Goal: Task Accomplishment & Management: Manage account settings

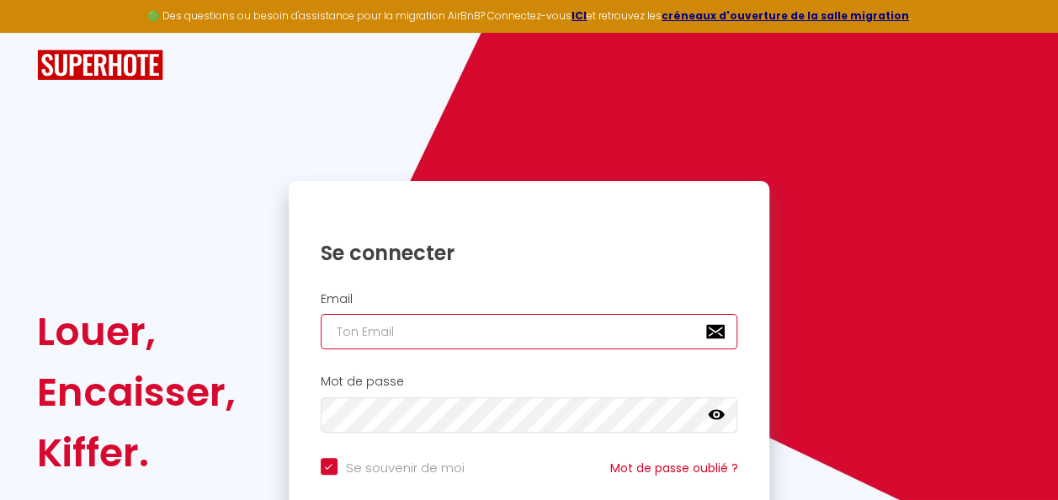
type input "[EMAIL_ADDRESS][DOMAIN_NAME]"
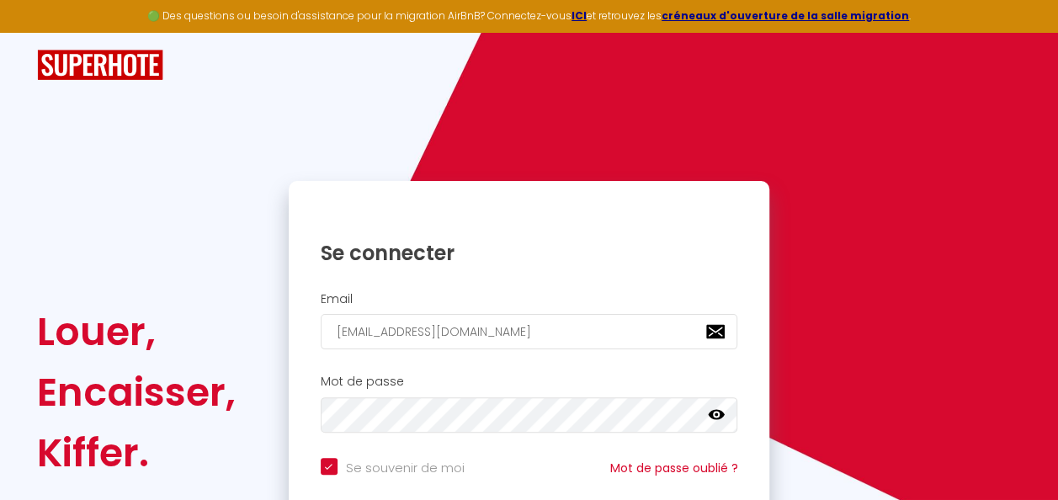
scroll to position [138, 0]
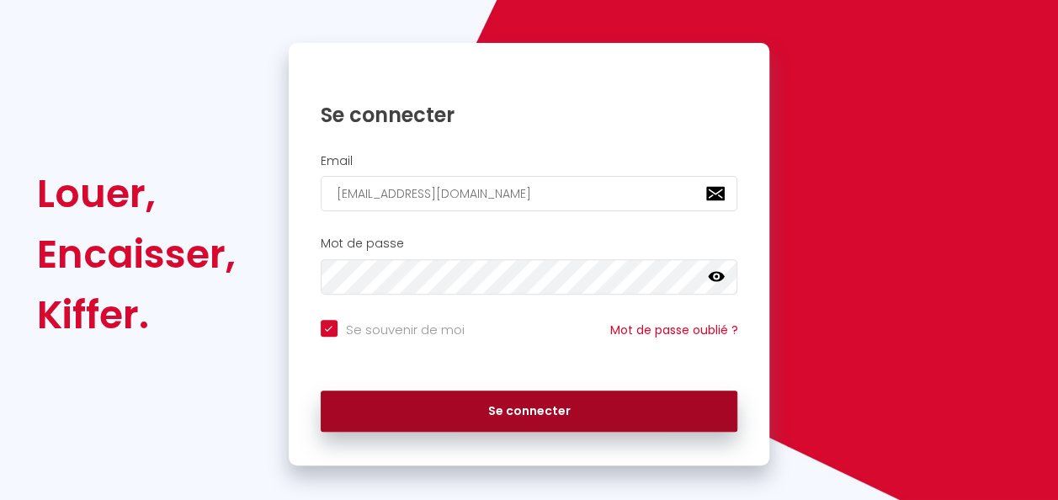
click at [576, 407] on button "Se connecter" at bounding box center [530, 412] width 418 height 42
checkbox input "true"
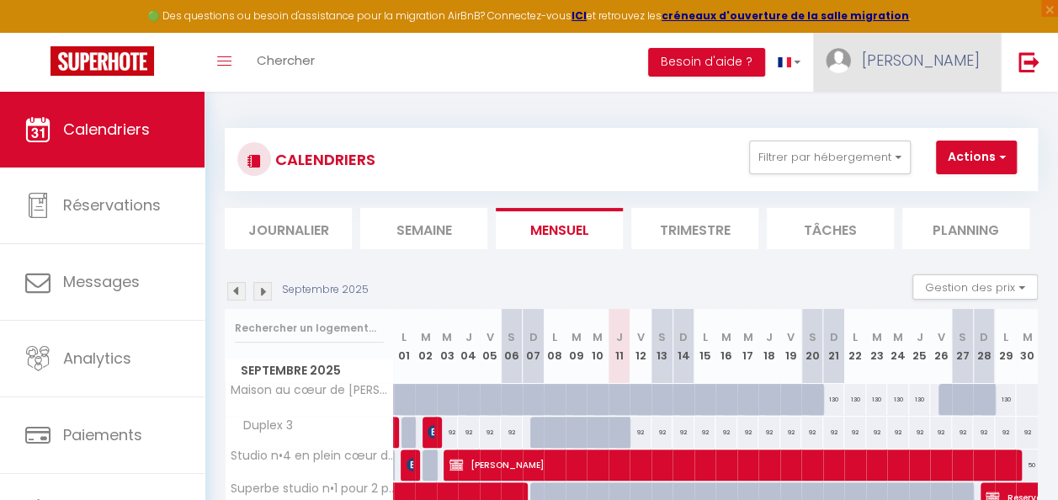
click at [935, 56] on link "[PERSON_NAME]" at bounding box center [907, 62] width 188 height 59
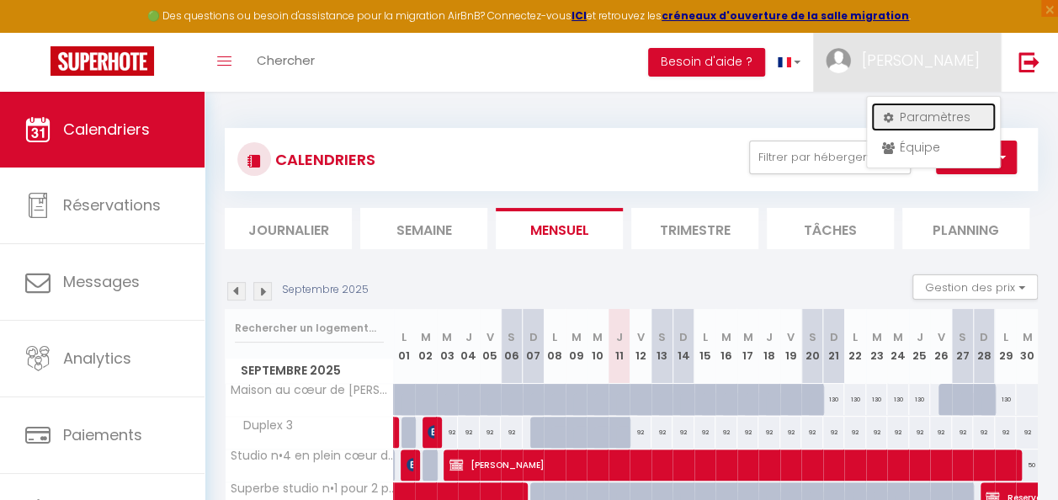
click at [921, 112] on link "Paramètres" at bounding box center [933, 117] width 125 height 29
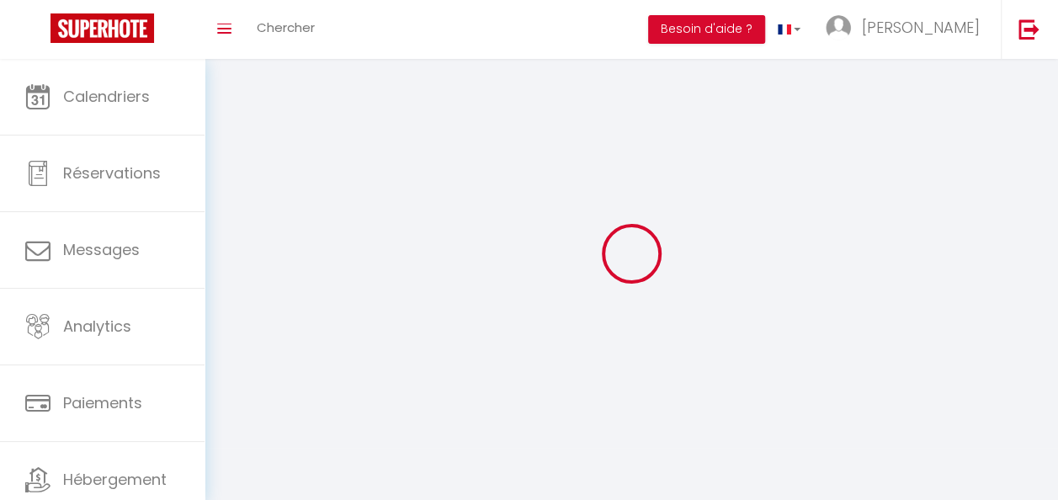
type input "[PERSON_NAME]"
type input "Buisan"
type input "0607416534"
type input "7 rue oumet dessus"
type input "65120"
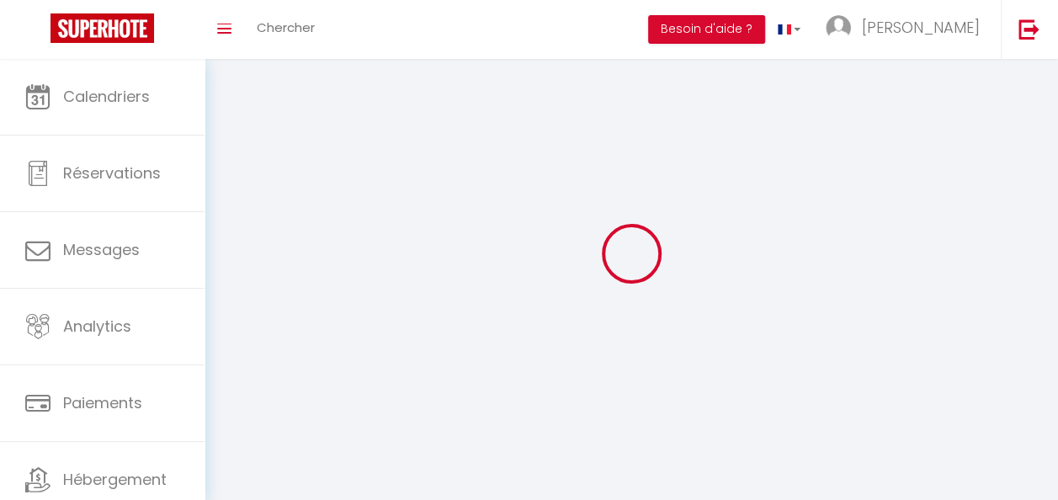
type input "LUZ ST SAUVEUR"
type input "uHdJQc3m8DBHU4dC2Rpg22YfG"
type input "oai7QPM3a8JI3pjZ35DdV2UcP"
type input "[URL][DOMAIN_NAME]"
select select "28"
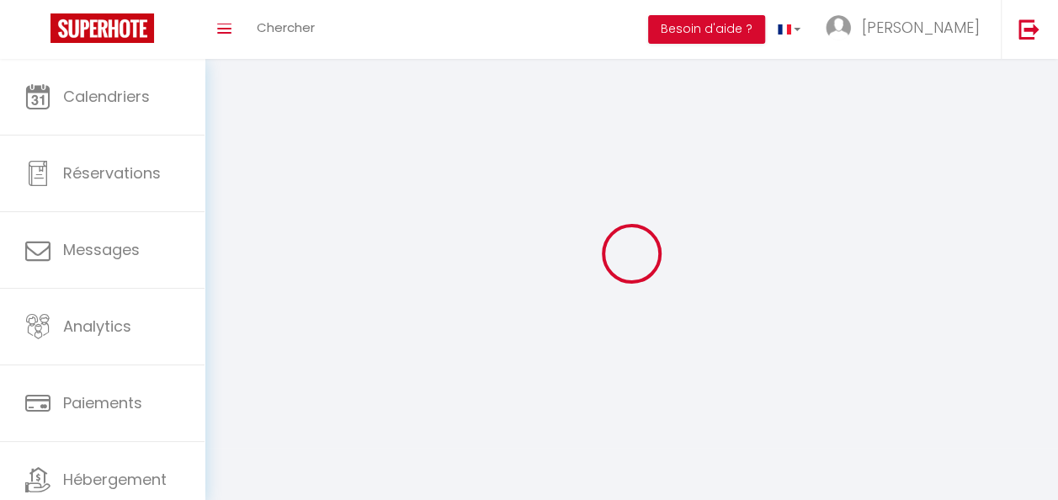
select select "fr"
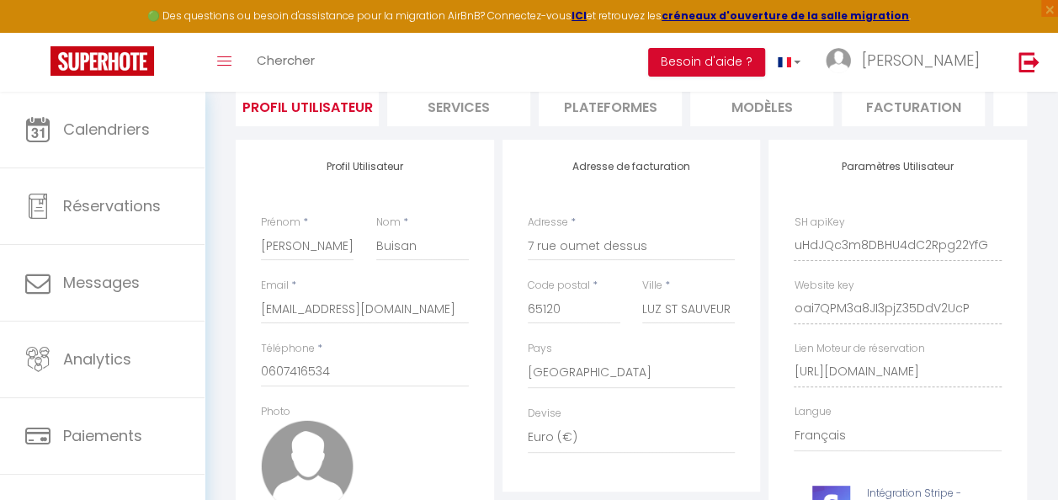
scroll to position [136, 0]
click at [598, 104] on li "Plateformes" at bounding box center [610, 104] width 143 height 41
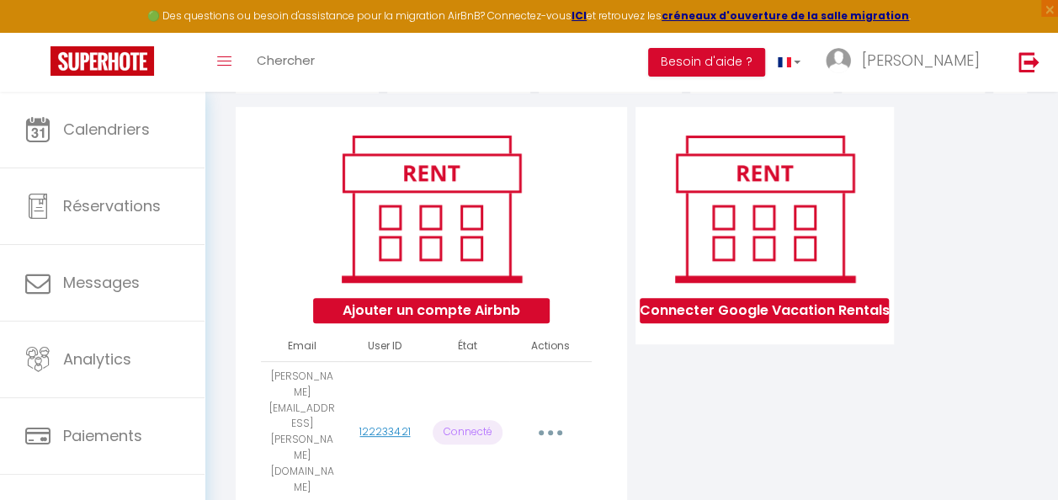
scroll to position [178, 0]
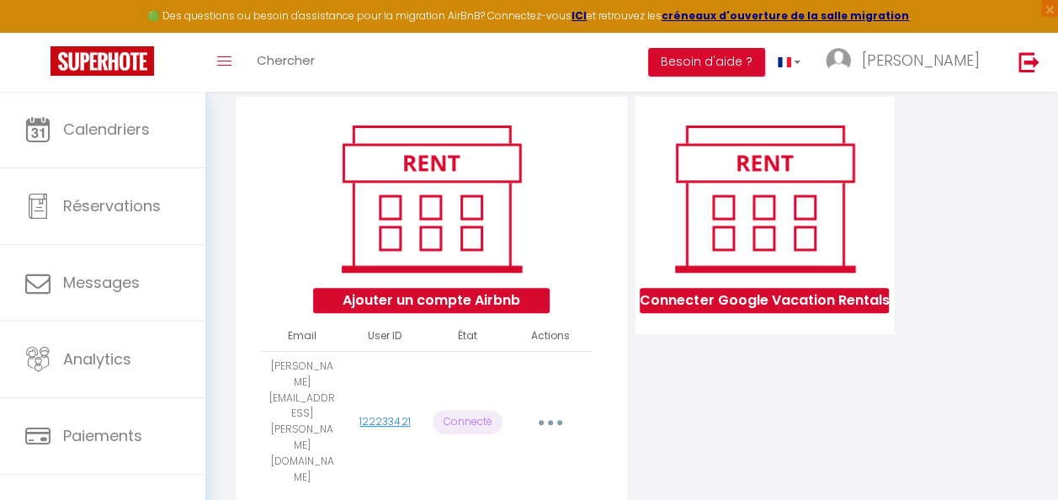
click at [552, 406] on button "button" at bounding box center [550, 422] width 45 height 32
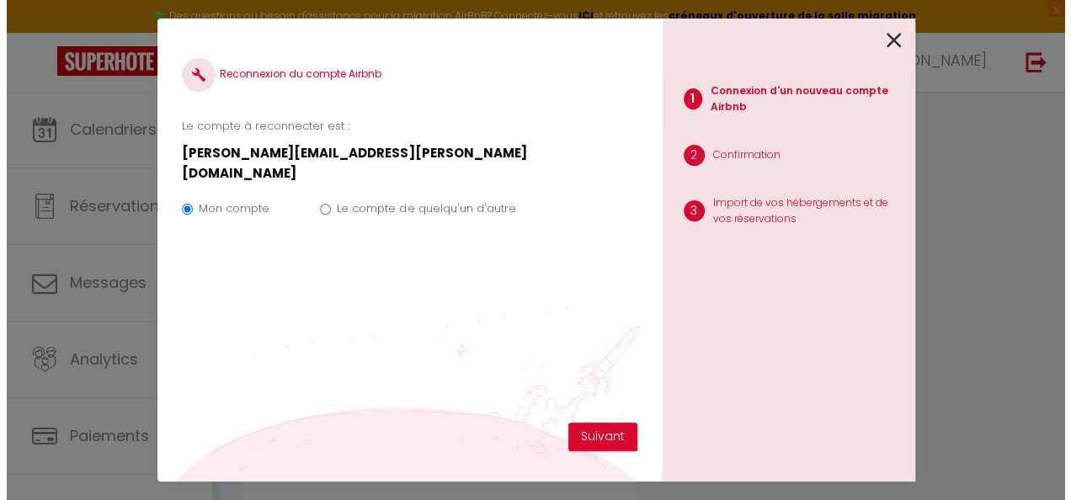
scroll to position [178, 0]
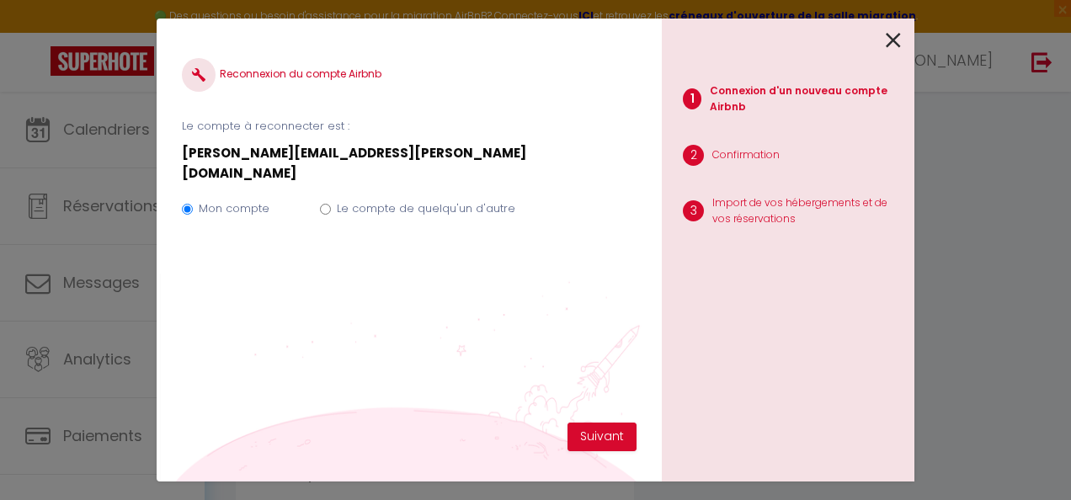
click at [243, 200] on label "Mon compte" at bounding box center [234, 208] width 71 height 17
click at [193, 204] on input "Mon compte" at bounding box center [187, 209] width 11 height 11
click at [601, 432] on button "Suivant" at bounding box center [601, 437] width 69 height 29
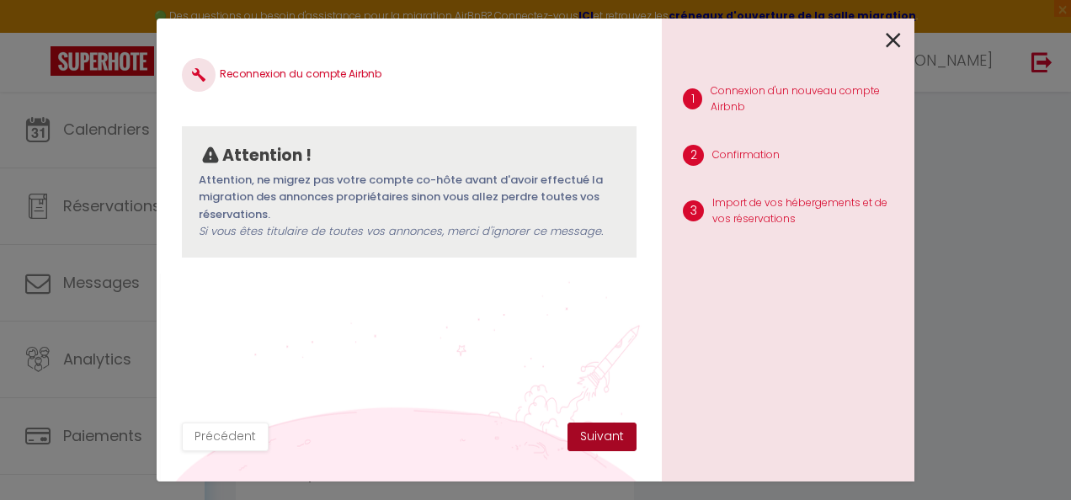
click at [601, 432] on button "Suivant" at bounding box center [601, 437] width 69 height 29
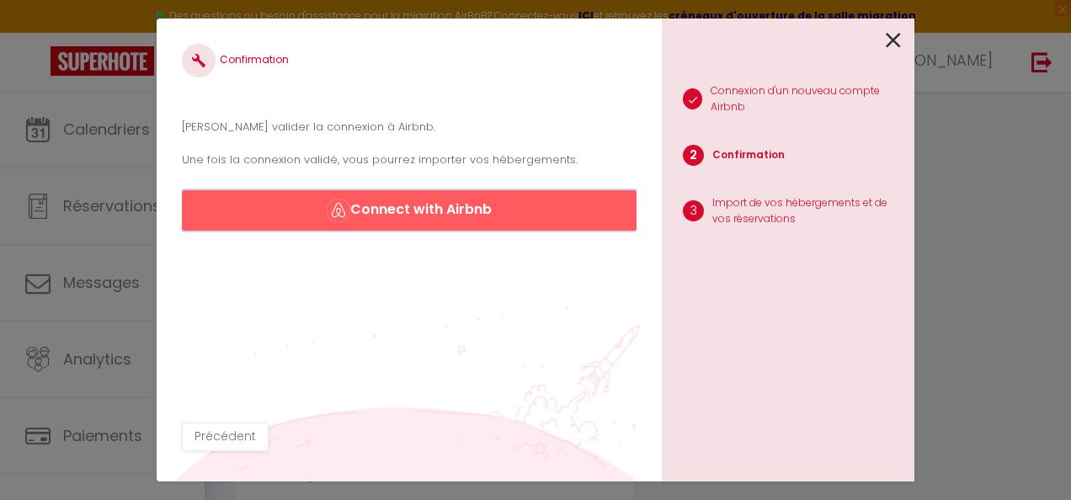
click at [460, 223] on button "Connect with Airbnb" at bounding box center [409, 210] width 455 height 40
click at [482, 200] on button "Connect with Airbnb" at bounding box center [409, 210] width 455 height 40
click at [361, 210] on button "Connect with Airbnb" at bounding box center [409, 210] width 455 height 40
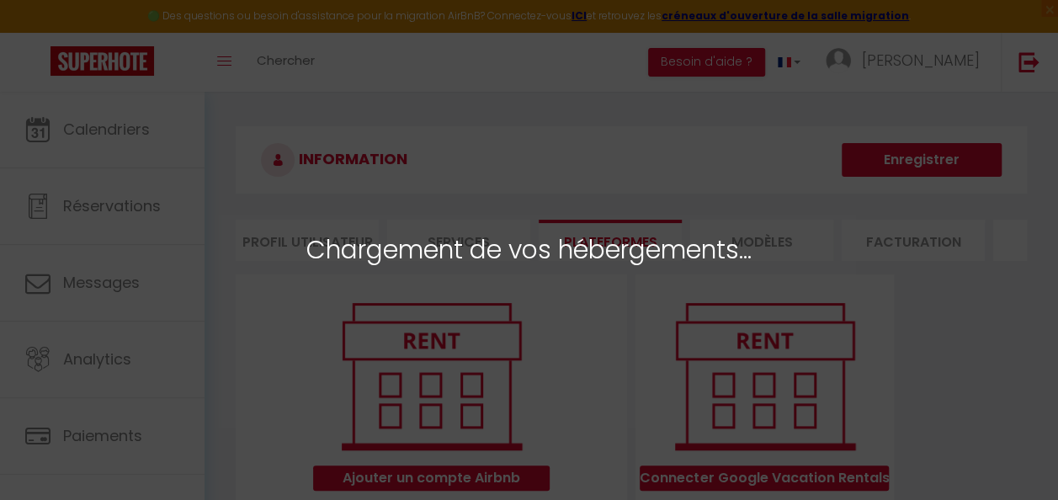
select select
select select "15071"
select select "15072"
select select
select select "15075"
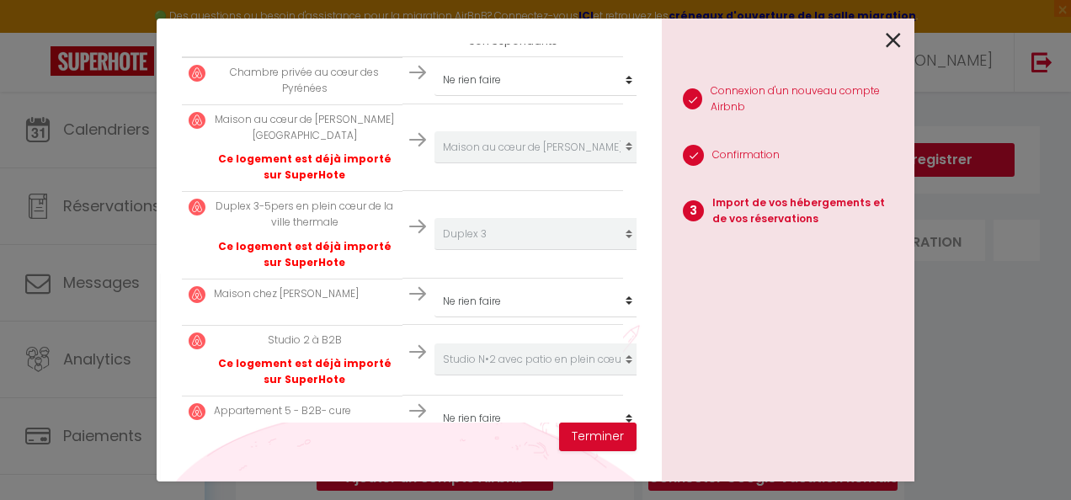
scroll to position [373, 0]
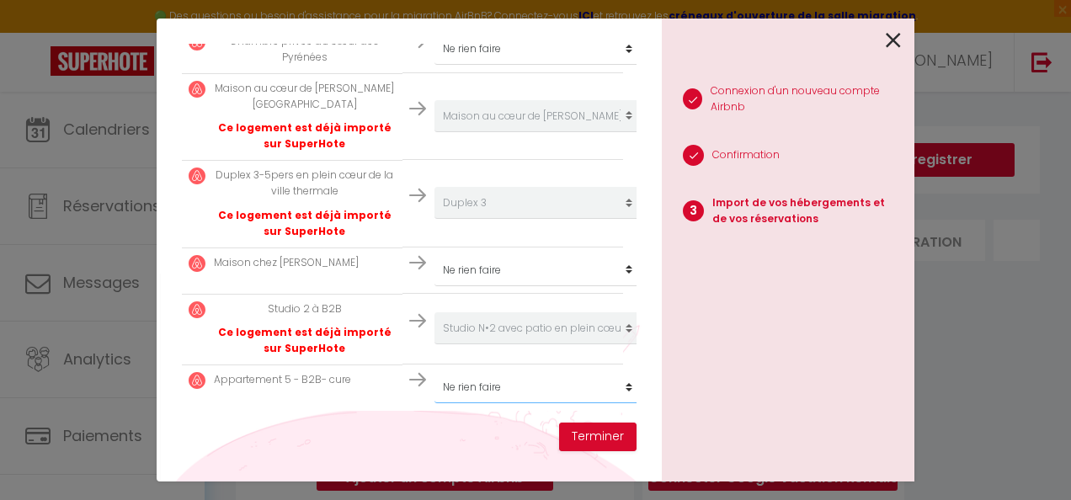
click at [505, 375] on select "Créer un nouvel hébergement Ne rien faire Maison au cœur de luz saint sauveur D…" at bounding box center [537, 387] width 207 height 32
select select "15076"
click at [434, 371] on select "Créer un nouvel hébergement Ne rien faire Maison au cœur de luz saint sauveur D…" at bounding box center [537, 387] width 207 height 32
drag, startPoint x: 636, startPoint y: 340, endPoint x: 636, endPoint y: 264, distance: 75.8
click at [636, 264] on div "Importer de vos hébergements et de vos réservations Veuillez sélectionner pour …" at bounding box center [409, 250] width 505 height 463
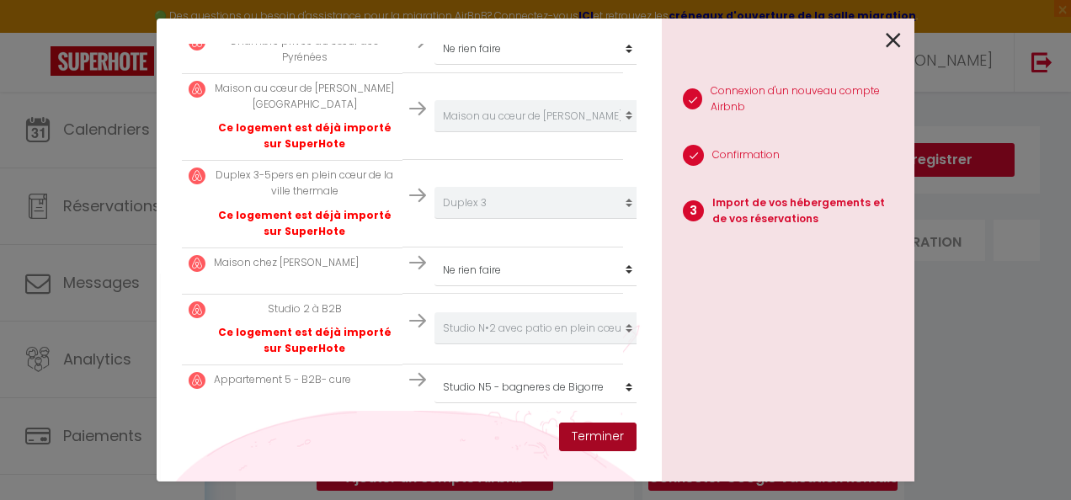
click at [605, 426] on button "Terminer" at bounding box center [597, 437] width 77 height 29
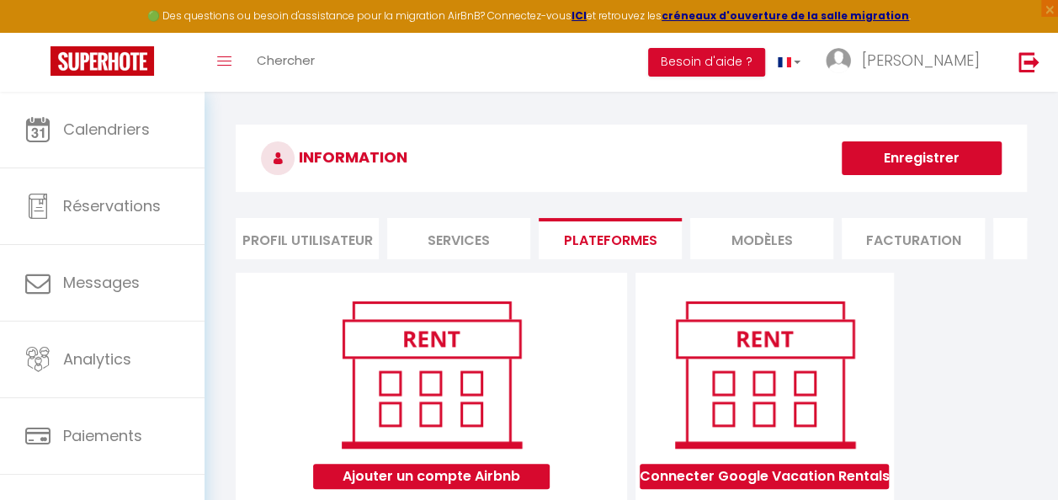
scroll to position [0, 0]
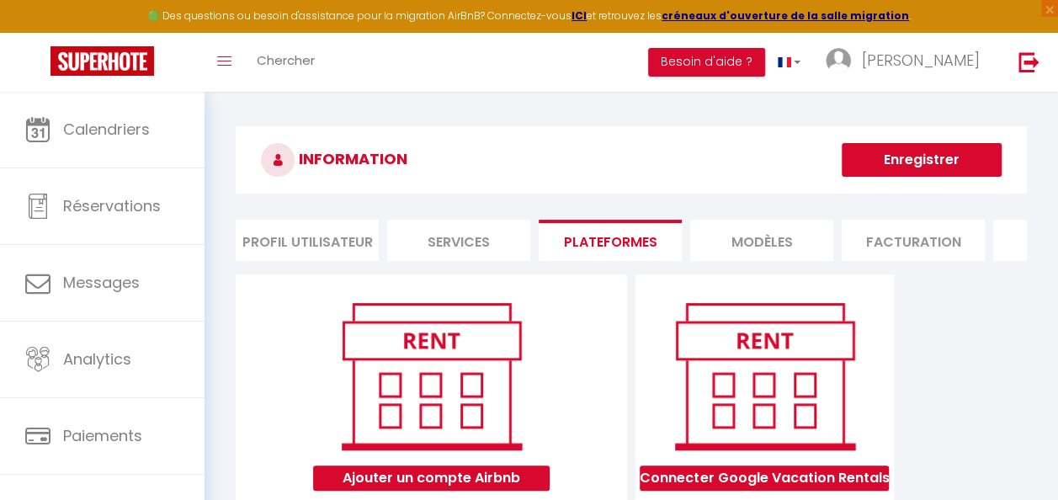
click at [833, 274] on div "INFORMATION Enregistrer Profil Utilisateur Services Plateformes MODÈLES Factura…" at bounding box center [631, 492] width 791 height 733
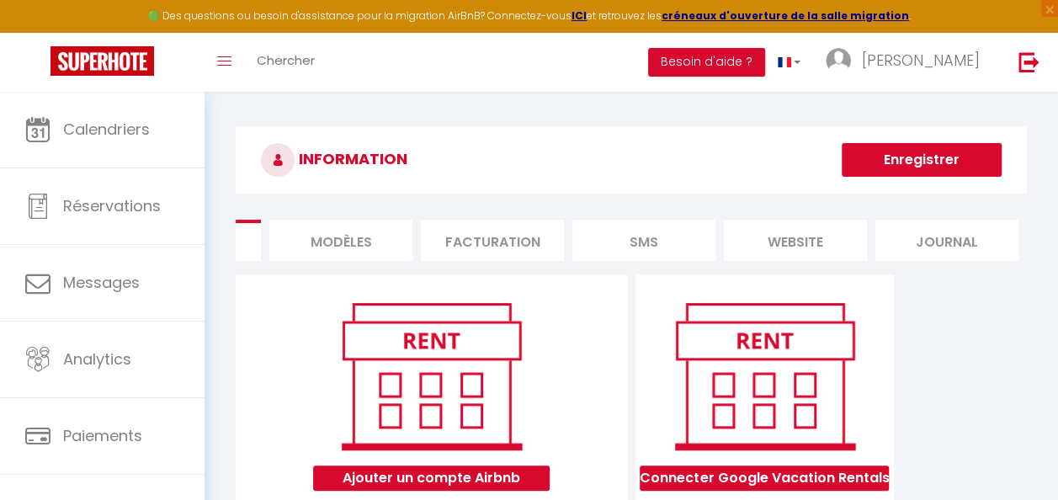
scroll to position [90, 0]
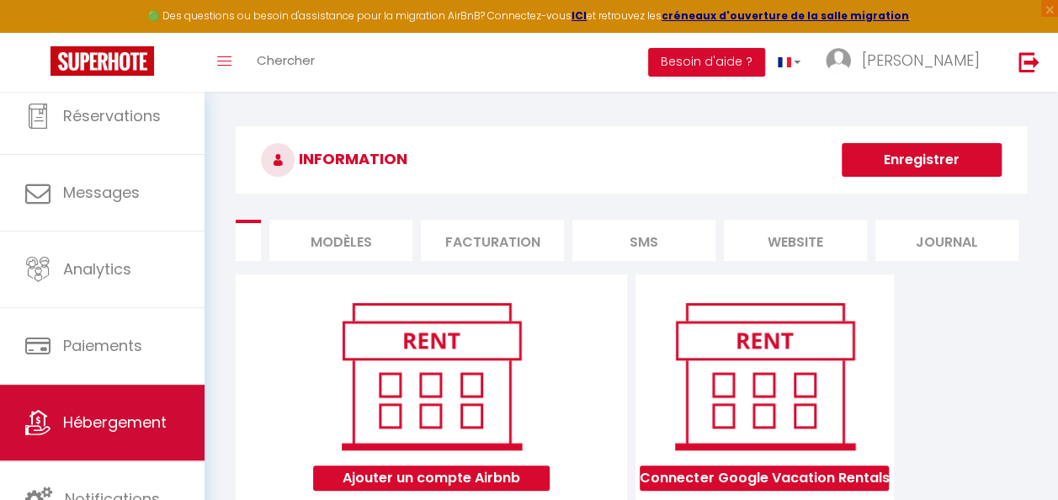
click at [123, 420] on span "Hébergement" at bounding box center [115, 422] width 104 height 21
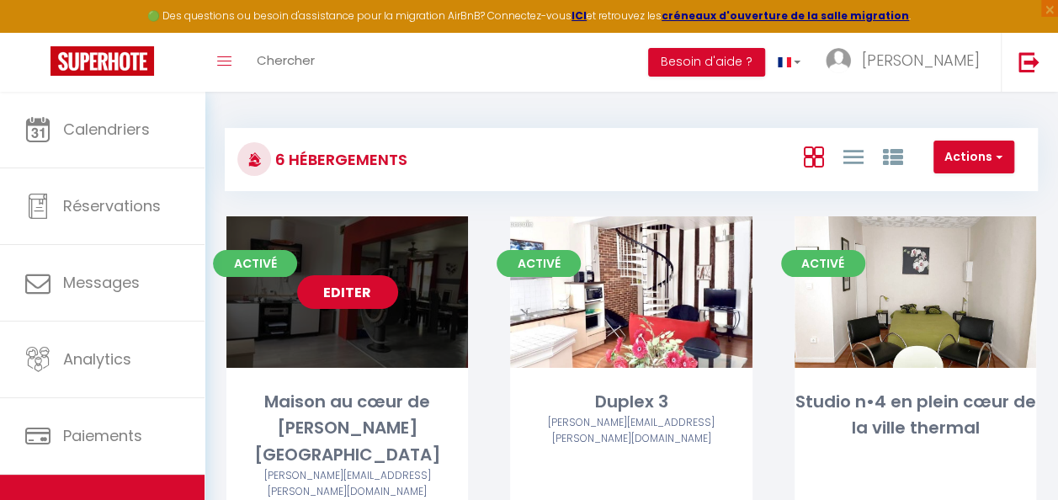
click at [372, 295] on link "Editer" at bounding box center [347, 292] width 101 height 34
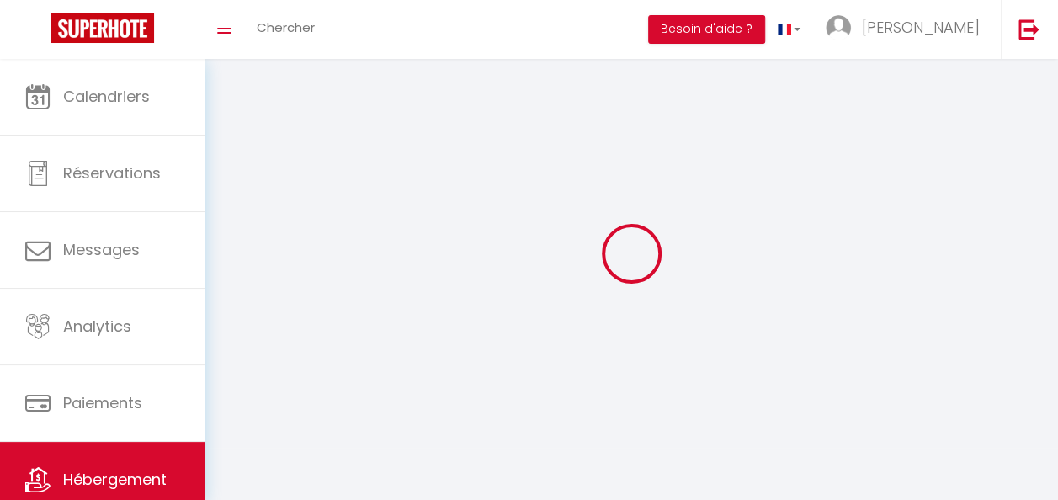
select select
select select "28"
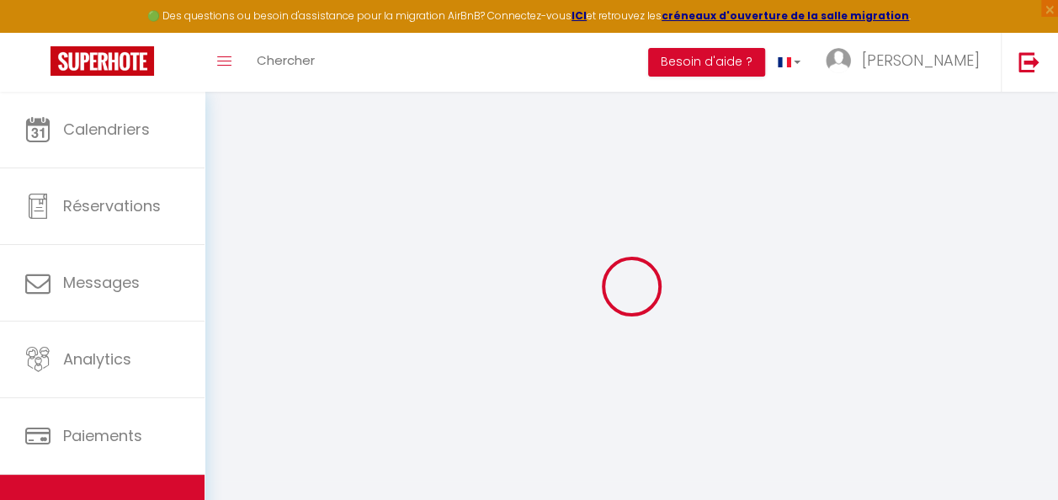
select select
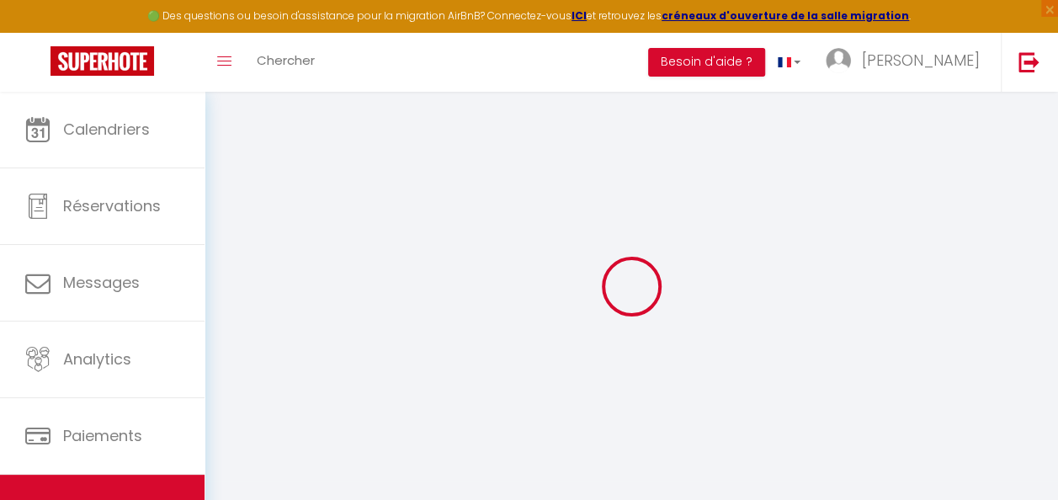
select select
checkbox input "false"
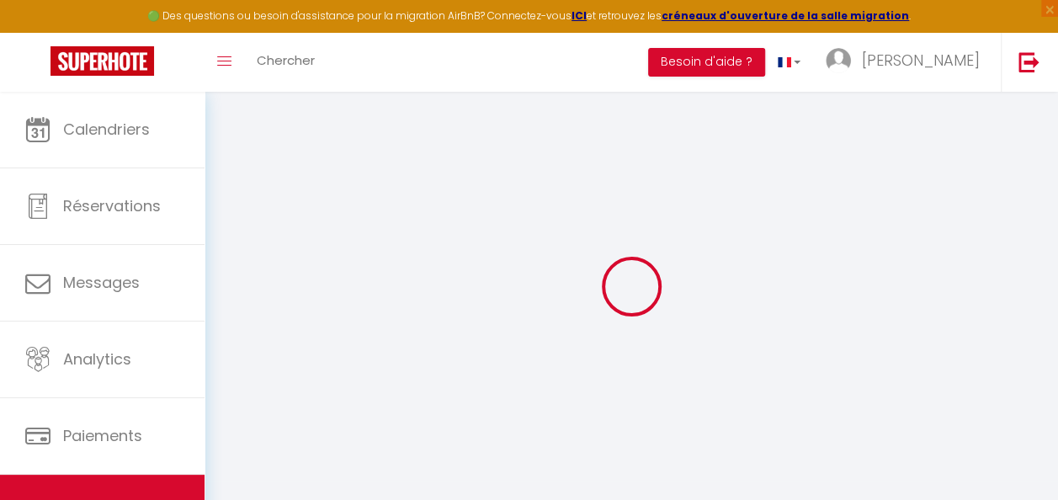
select select
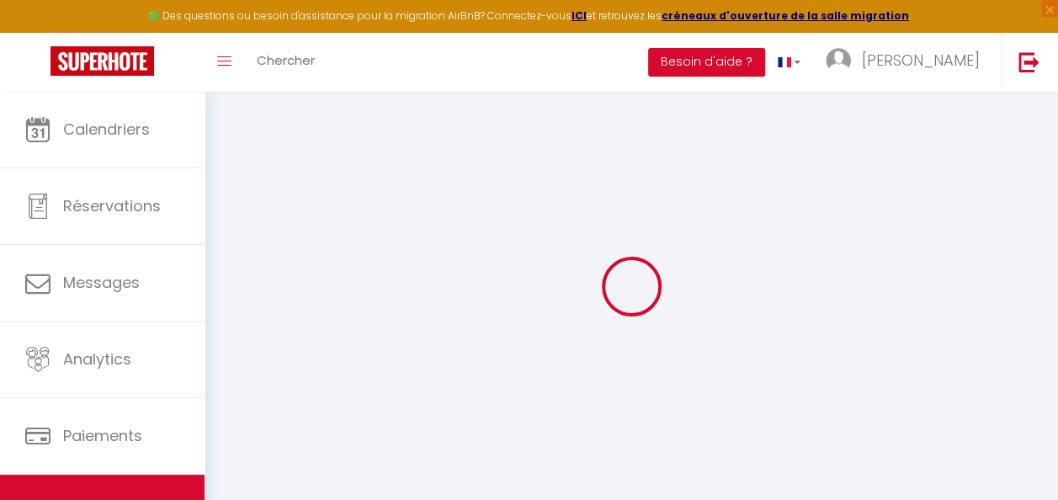
select select
checkbox input "false"
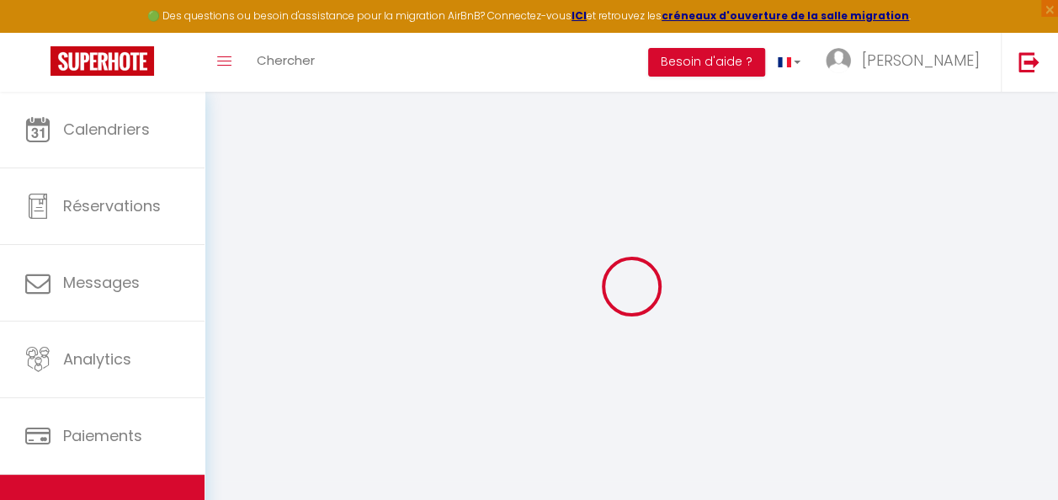
checkbox input "false"
select select
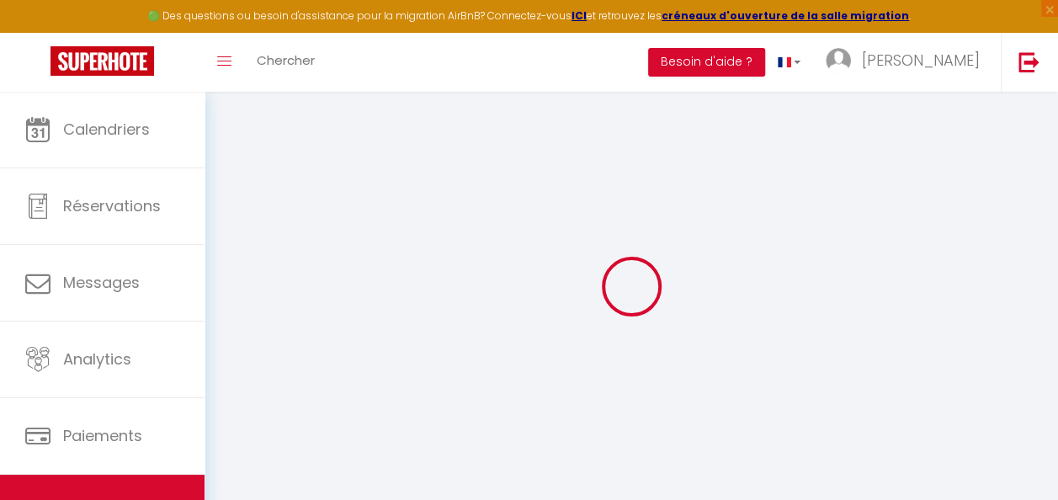
select select
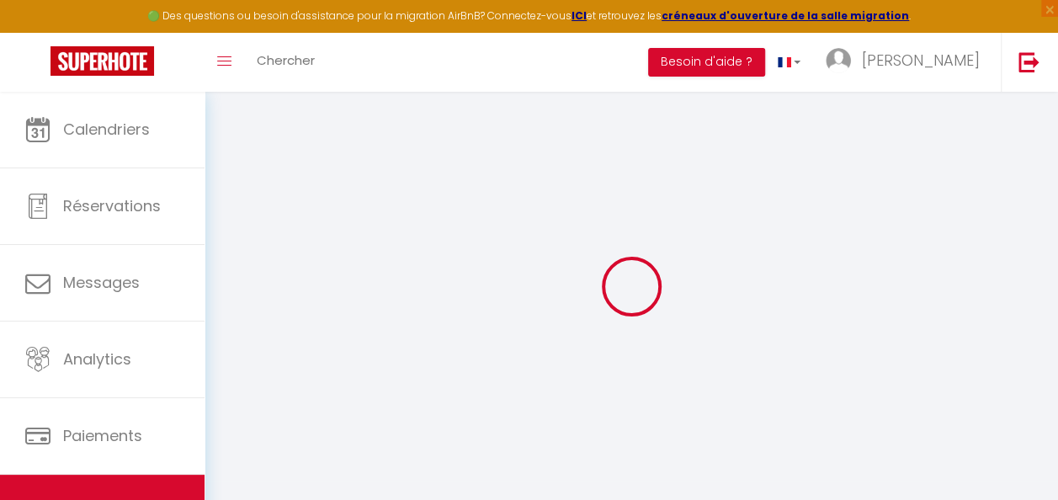
checkbox input "false"
select select
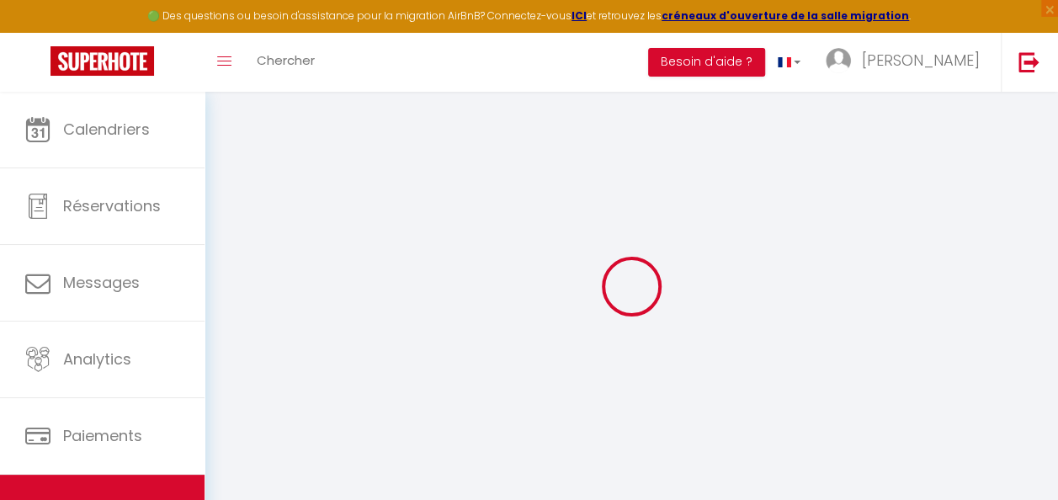
select select
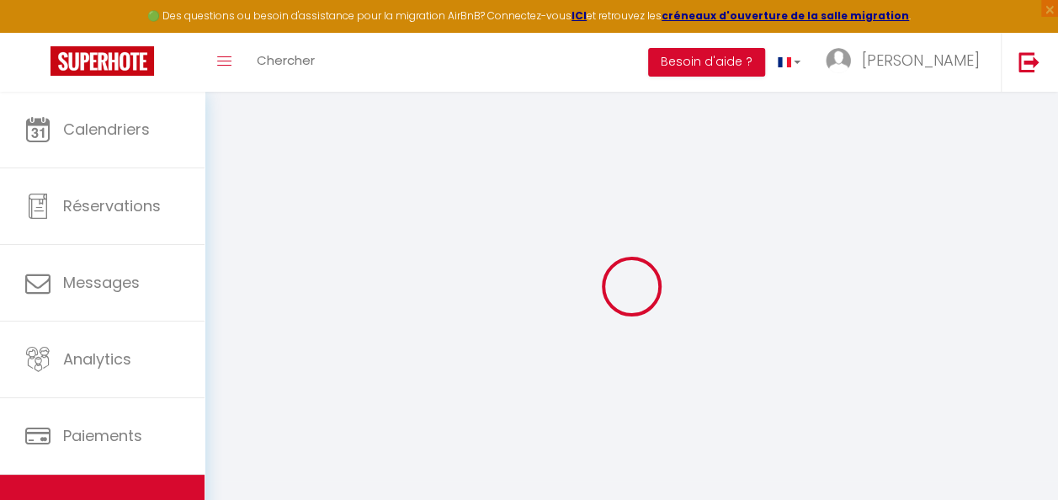
select select
checkbox input "false"
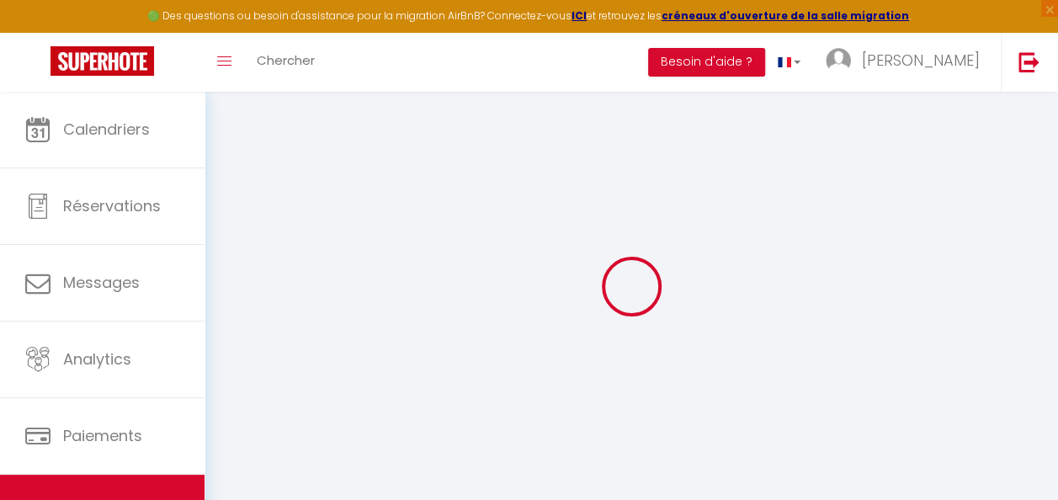
checkbox input "false"
select select
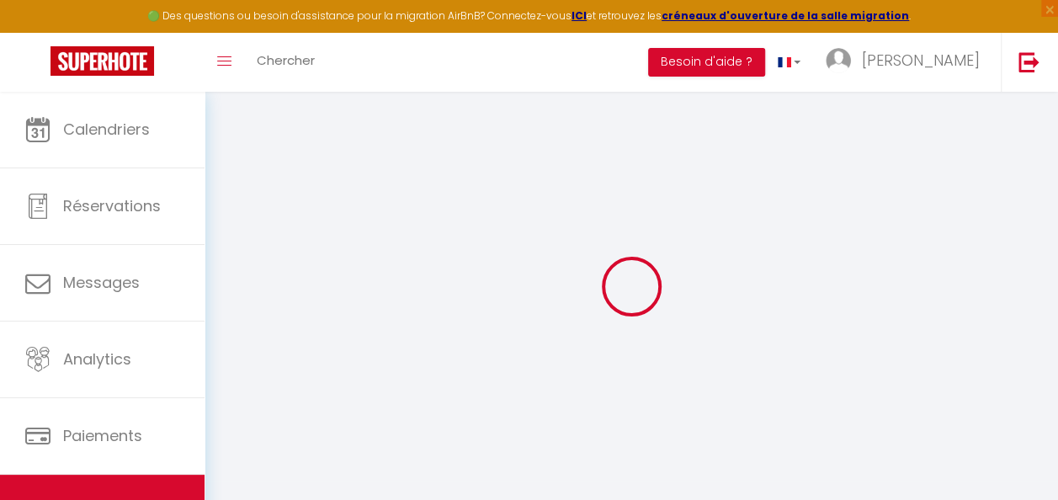
select select
checkbox input "false"
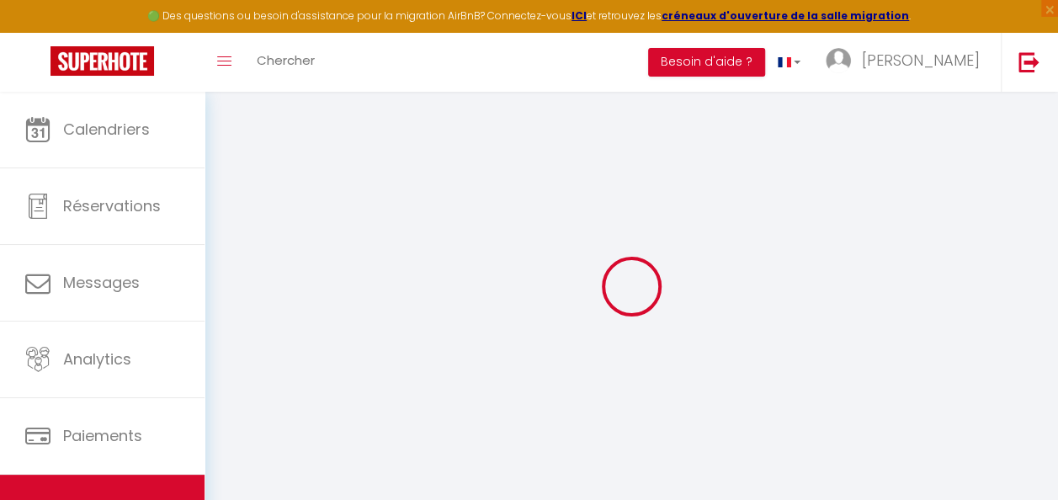
checkbox input "false"
select select
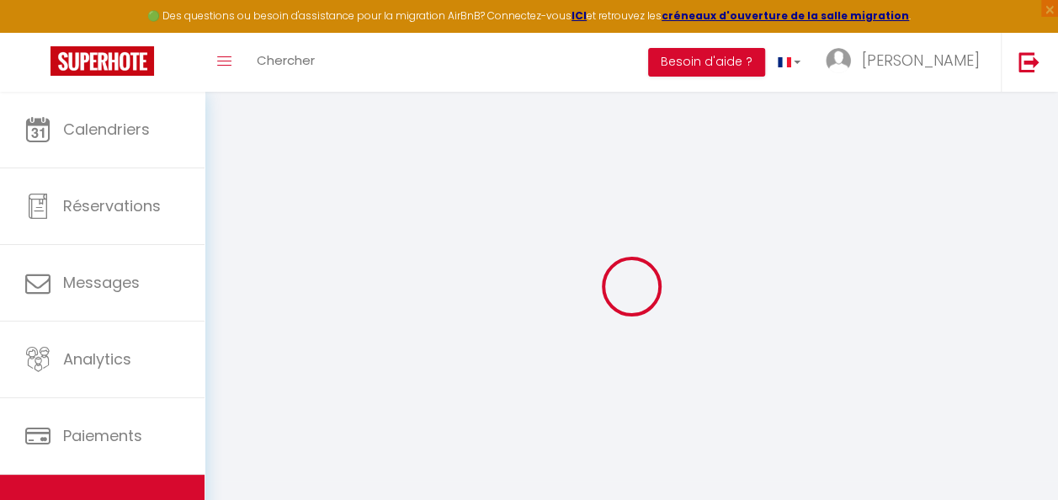
type input "Maison au cœur de [PERSON_NAME][GEOGRAPHIC_DATA]"
type input "[PERSON_NAME]"
select select "houses"
select select "2"
type input "135"
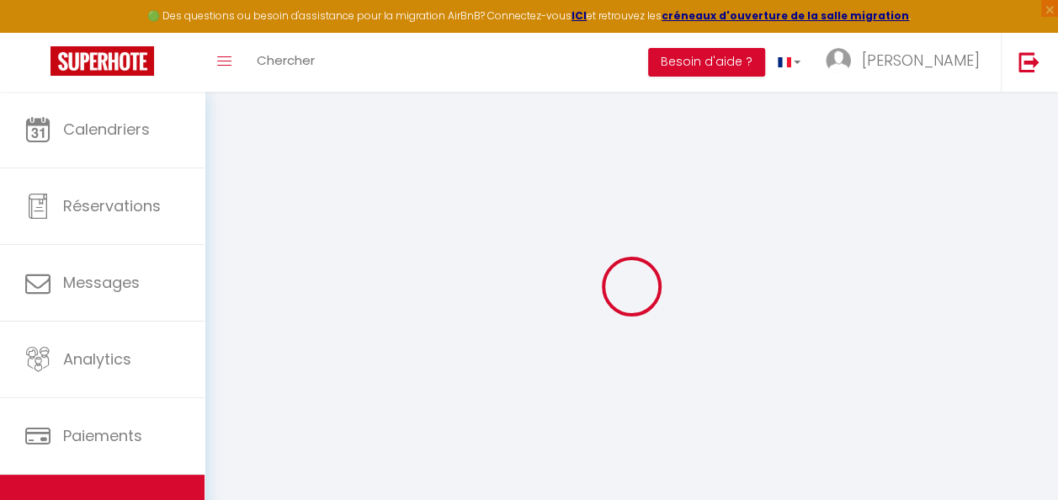
type input "60"
type input "500"
select select
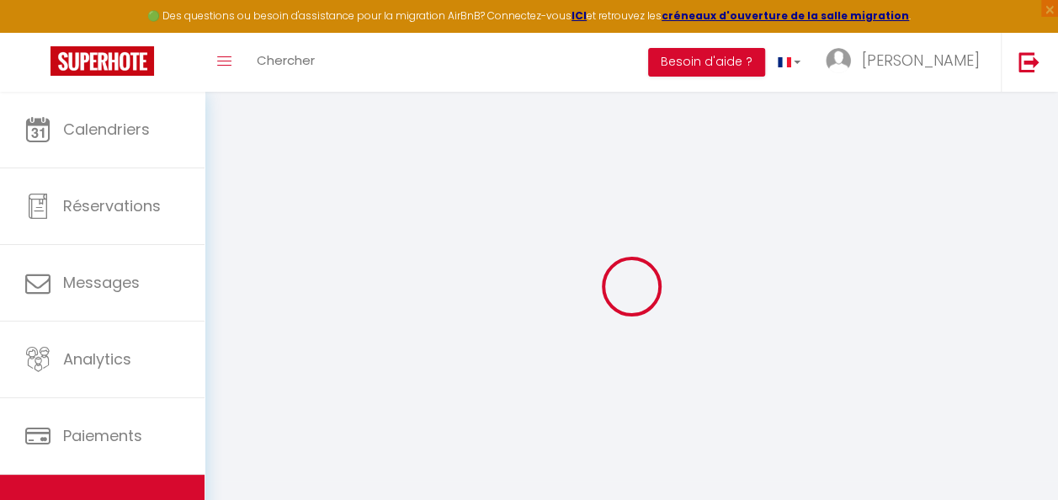
select select
type input "7 Rue d'Oumet Dessus"
type input "65120"
type input "Luz-Saint-Sauveur"
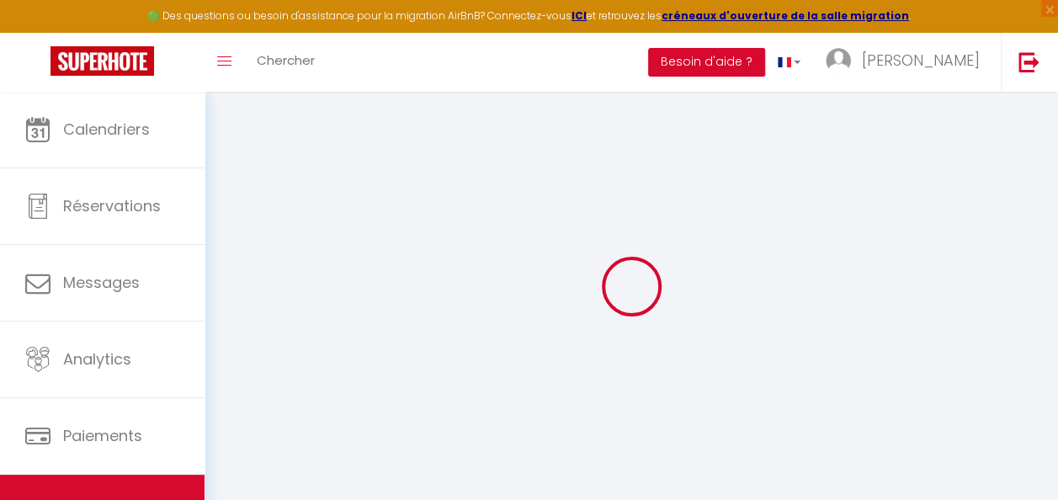
type input "[PERSON_NAME][EMAIL_ADDRESS][PERSON_NAME][DOMAIN_NAME]"
select select "3154"
checkbox input "false"
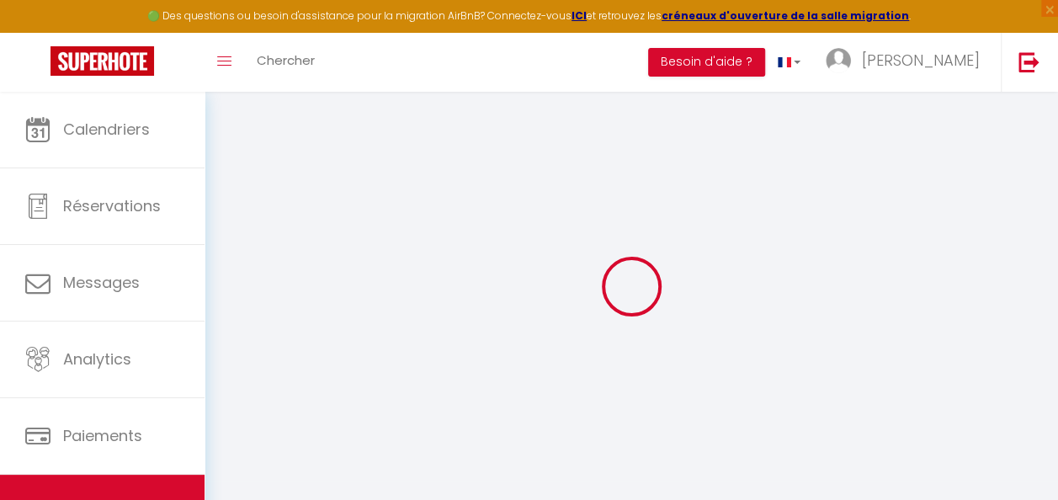
checkbox input "false"
select select
type input "0"
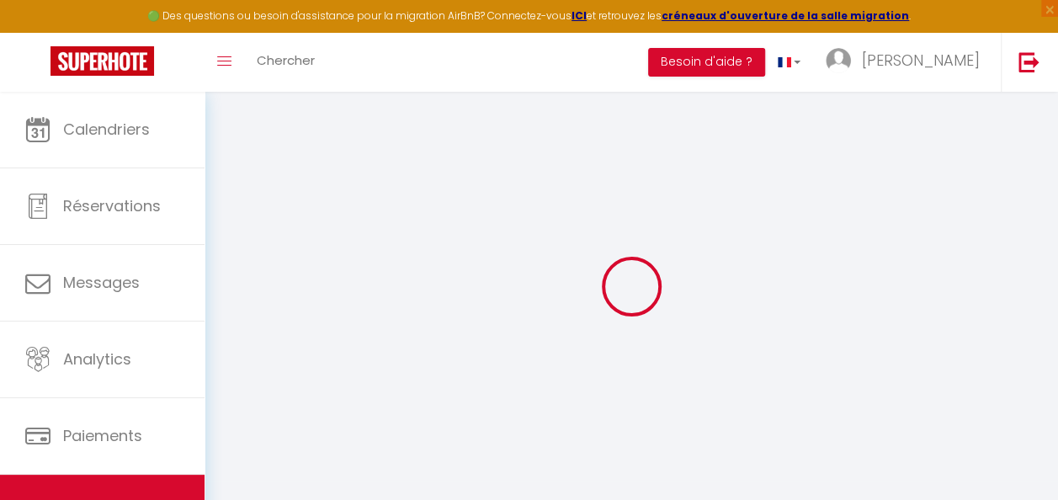
type input "0"
select select
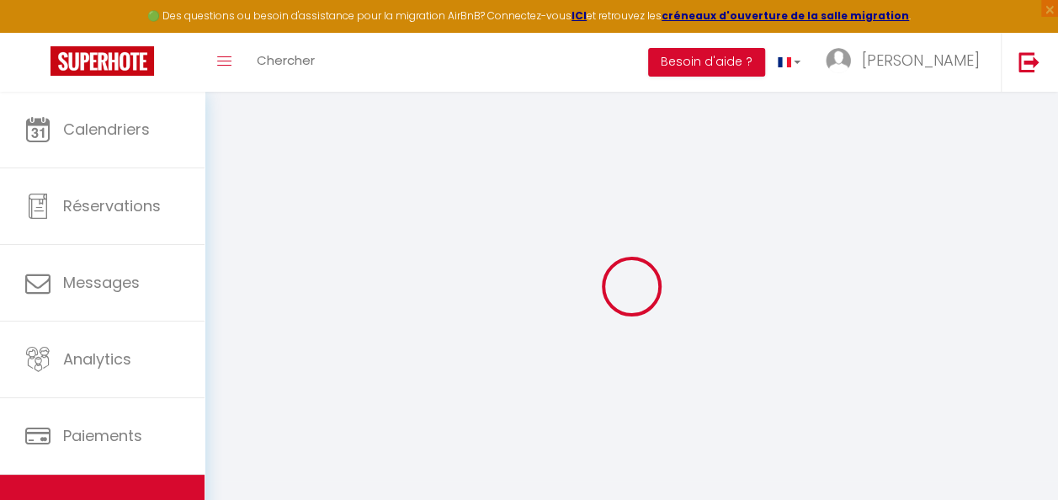
select select
checkbox input "false"
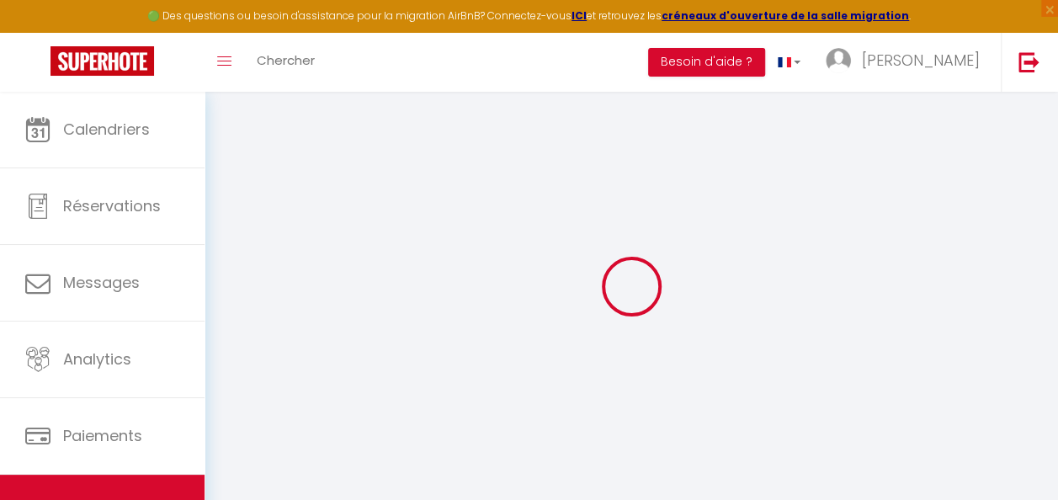
checkbox input "false"
select select
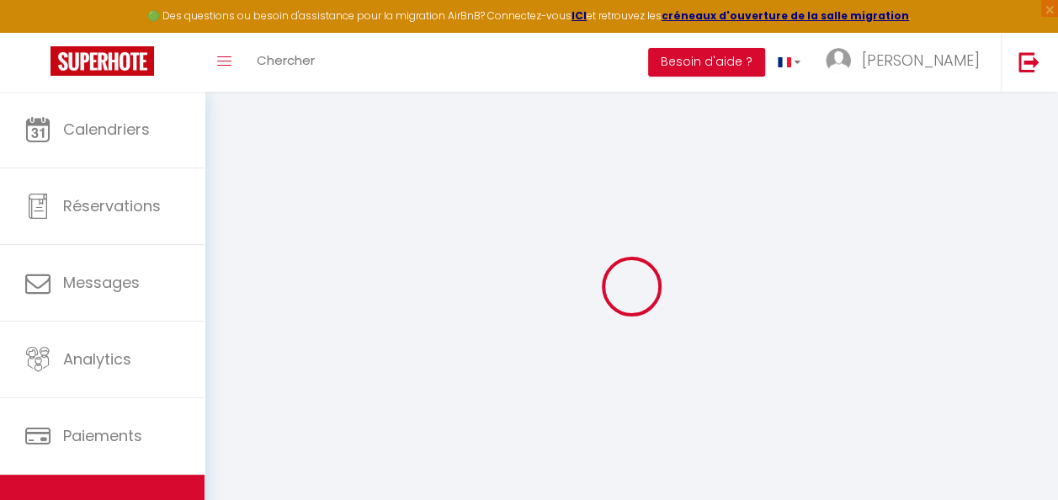
select select
checkbox input "false"
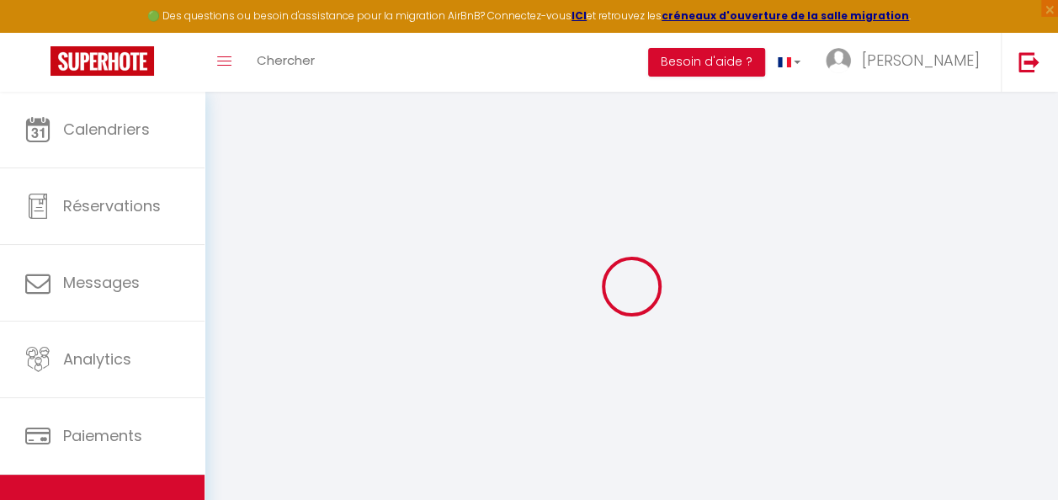
select select
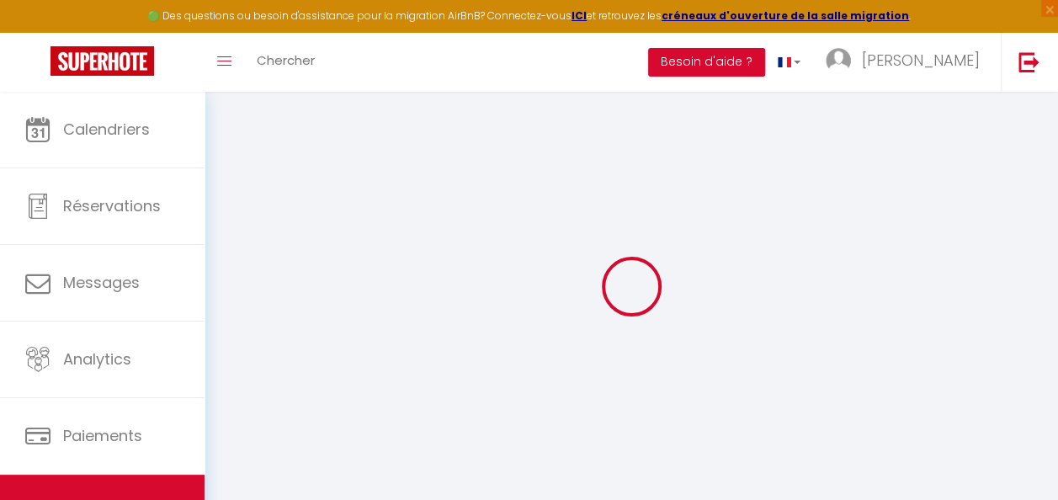
checkbox input "false"
select select "17:00"
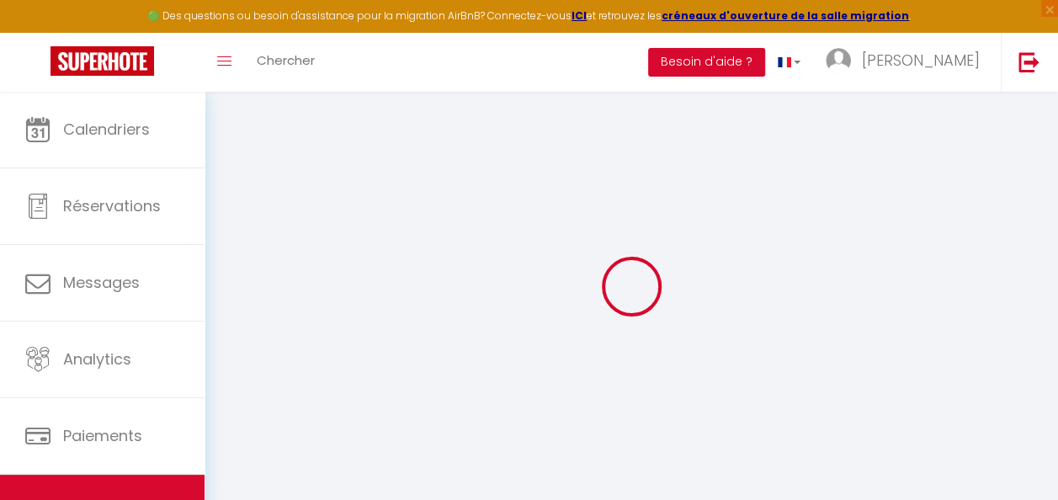
select select "21:00"
select select "11:00"
select select "30"
select select "120"
checkbox input "false"
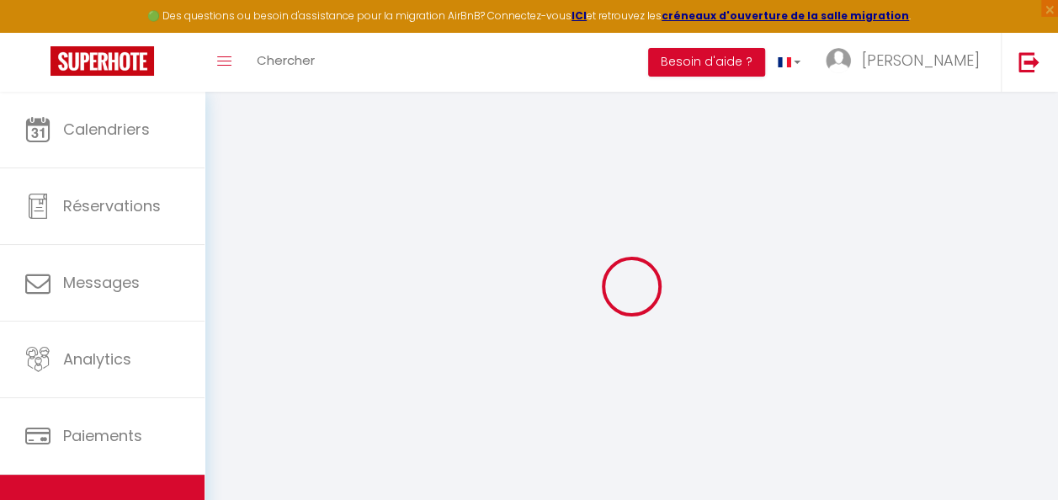
checkbox input "false"
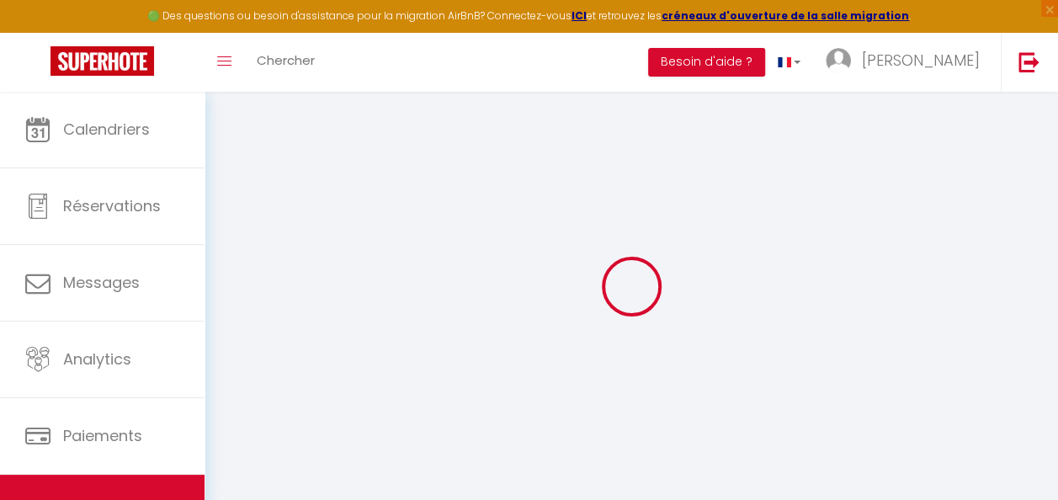
checkbox input "false"
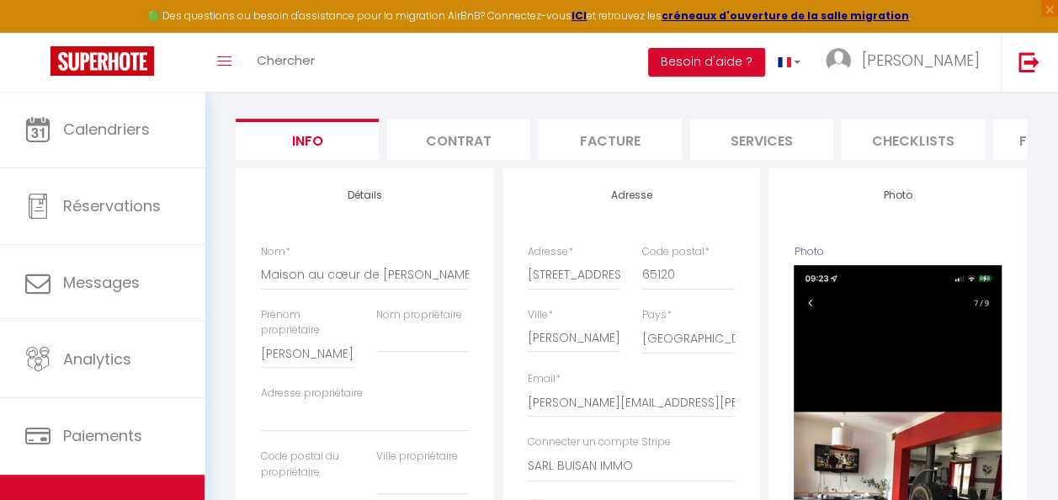
scroll to position [135, 0]
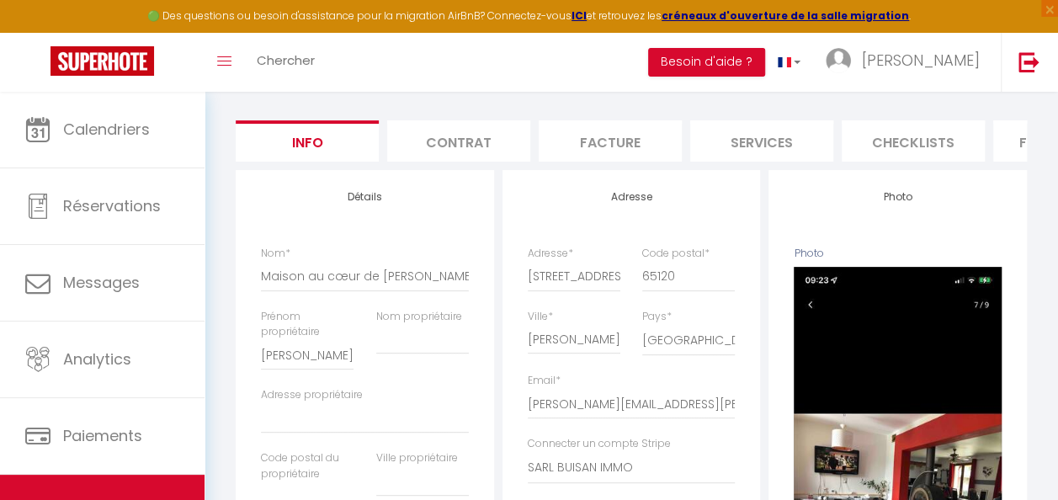
click at [643, 161] on li "Facture" at bounding box center [610, 140] width 143 height 41
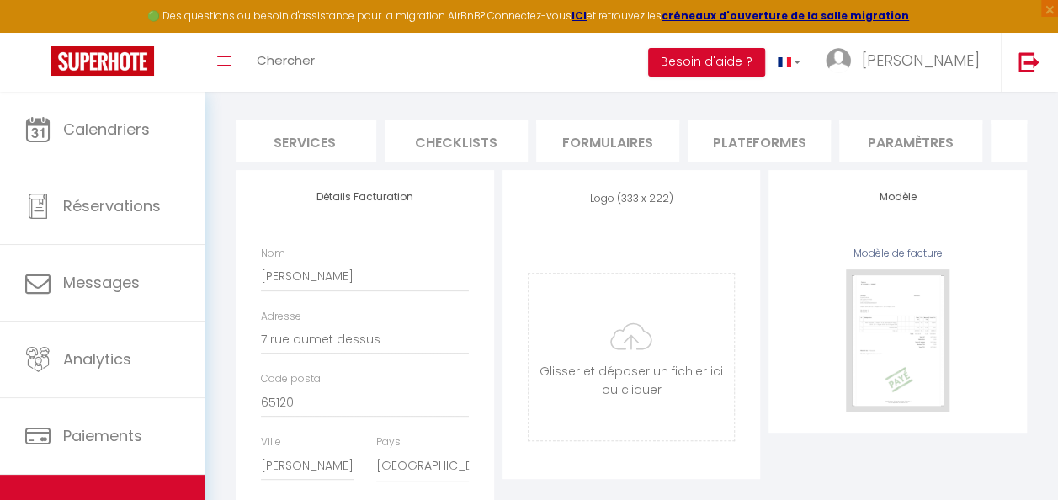
scroll to position [0, 491]
click at [746, 152] on li "Plateformes" at bounding box center [725, 140] width 143 height 41
select select
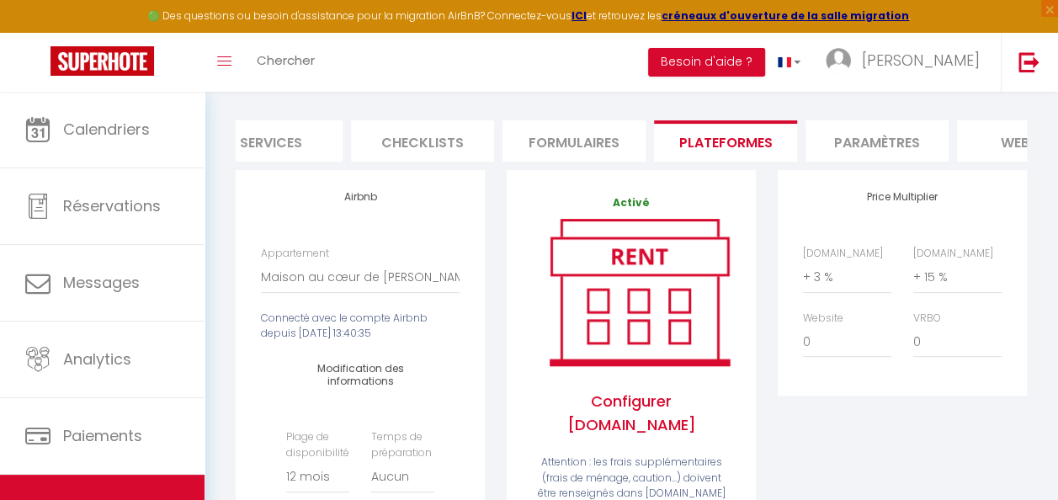
drag, startPoint x: 1056, startPoint y: 155, endPoint x: 1051, endPoint y: 212, distance: 57.5
drag, startPoint x: 1051, startPoint y: 212, endPoint x: 1057, endPoint y: 258, distance: 46.0
click at [1057, 258] on html "🟢 Des questions ou besoin d'assistance pour la migration AirBnB? Connectez-vous…" at bounding box center [529, 115] width 1058 height 500
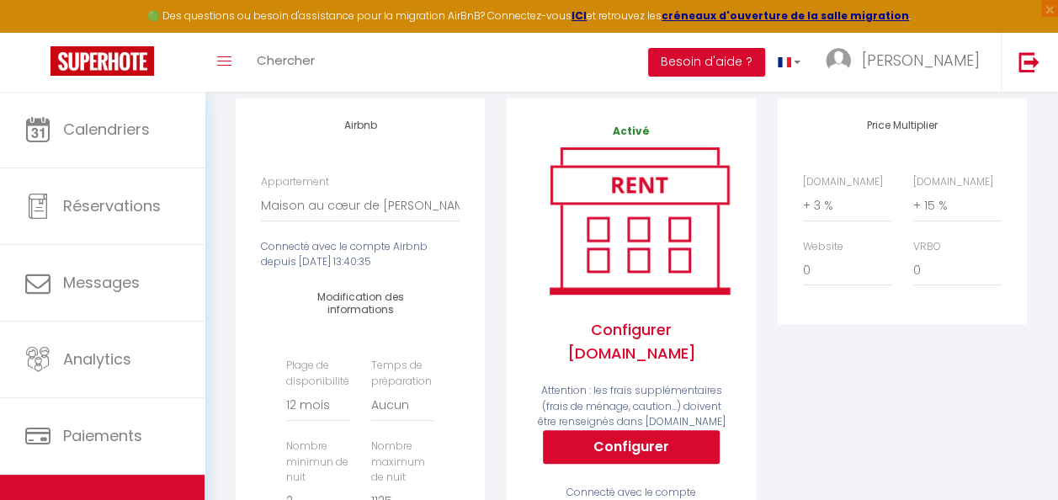
scroll to position [182, 0]
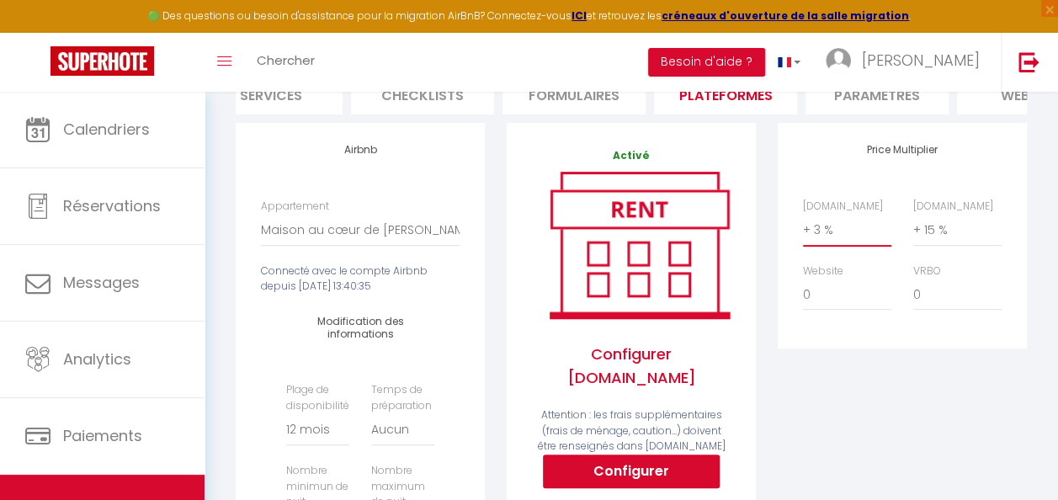
click at [826, 241] on select "0 + 1 % + 2 % + 3 % + 4 % + 5 % + 6 % + 7 % + 8 % + 9 %" at bounding box center [847, 230] width 88 height 32
select select "+ 22 %"
click at [803, 226] on select "0 + 1 % + 2 % + 3 % + 4 % + 5 % + 6 % + 7 % + 8 % + 9 %" at bounding box center [847, 230] width 88 height 32
select select
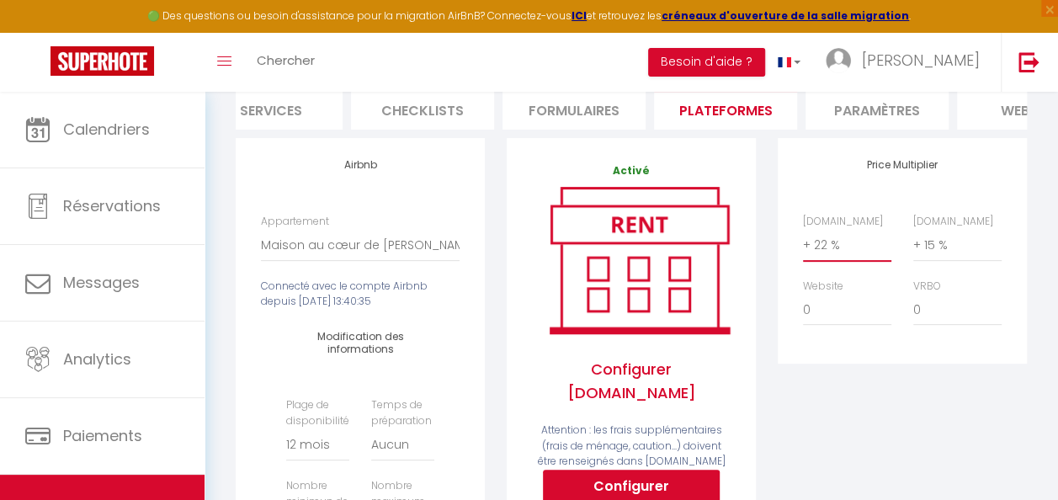
scroll to position [172, 0]
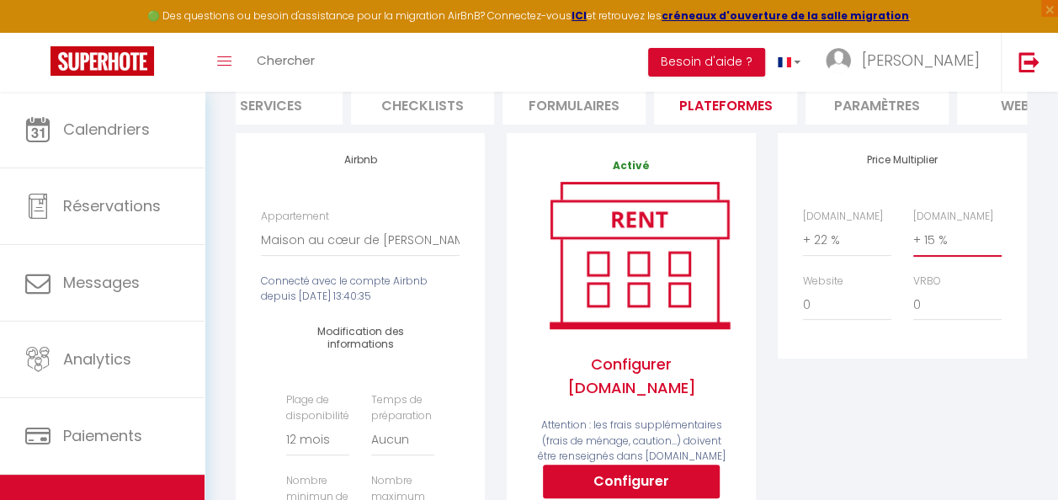
click at [955, 256] on select "0 + 1 % + 2 % + 3 % + 4 % + 5 % + 6 % + 7 % + 8 % + 9 %" at bounding box center [957, 240] width 88 height 32
select select "+ 20 %"
click at [913, 236] on select "0 + 1 % + 2 % + 3 % + 4 % + 5 % + 6 % + 7 % + 8 % + 9 %" at bounding box center [957, 240] width 88 height 32
select select
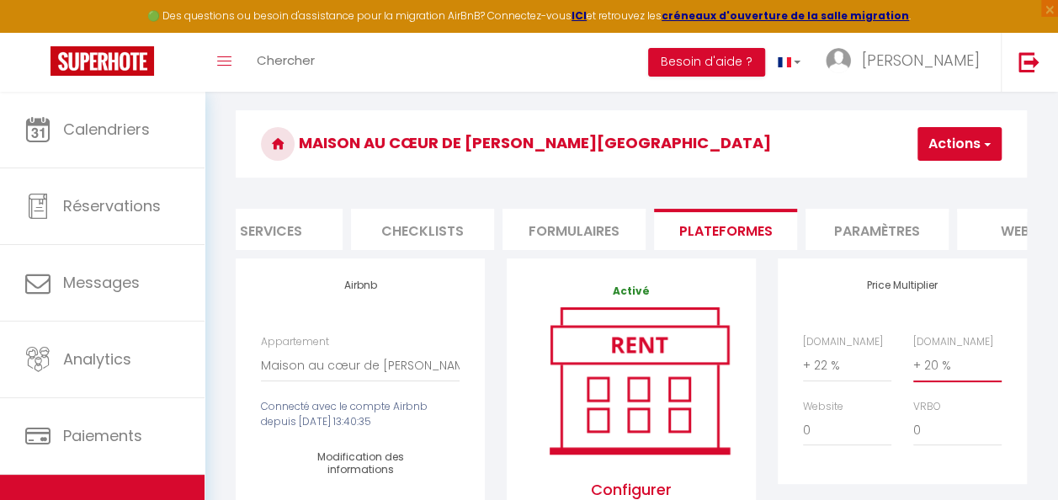
scroll to position [39, 0]
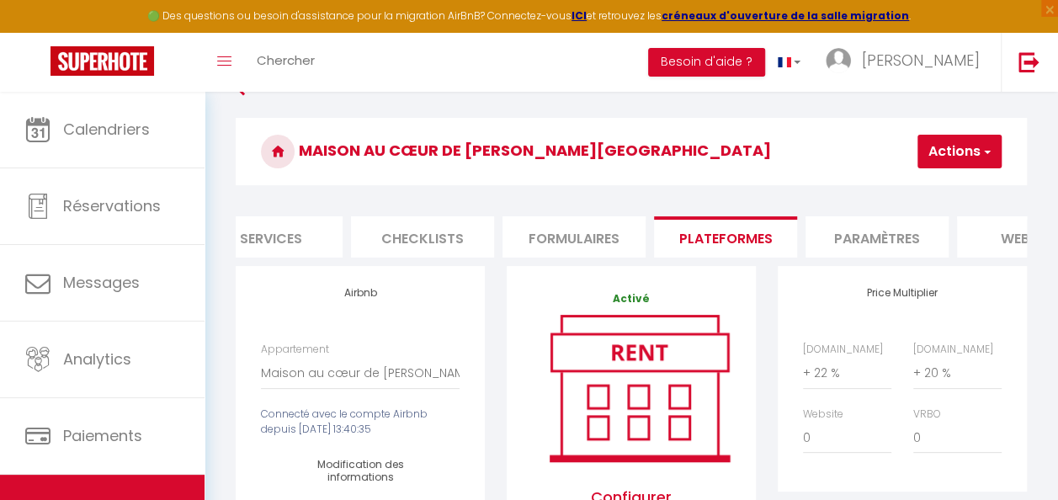
click at [998, 141] on button "Actions" at bounding box center [960, 152] width 84 height 34
click at [953, 180] on link "Enregistrer" at bounding box center [934, 189] width 133 height 22
select select "365"
select select "EUR"
select select
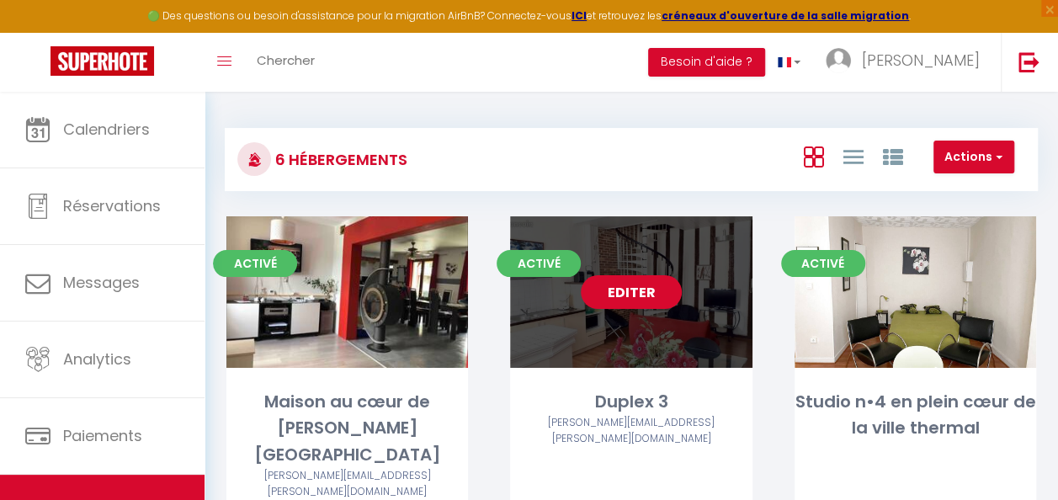
click at [604, 300] on link "Editer" at bounding box center [631, 292] width 101 height 34
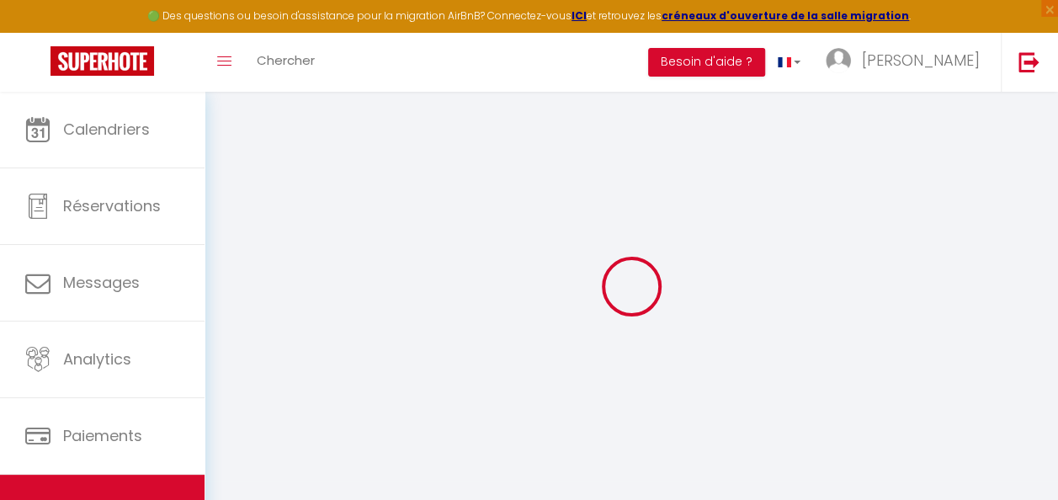
select select
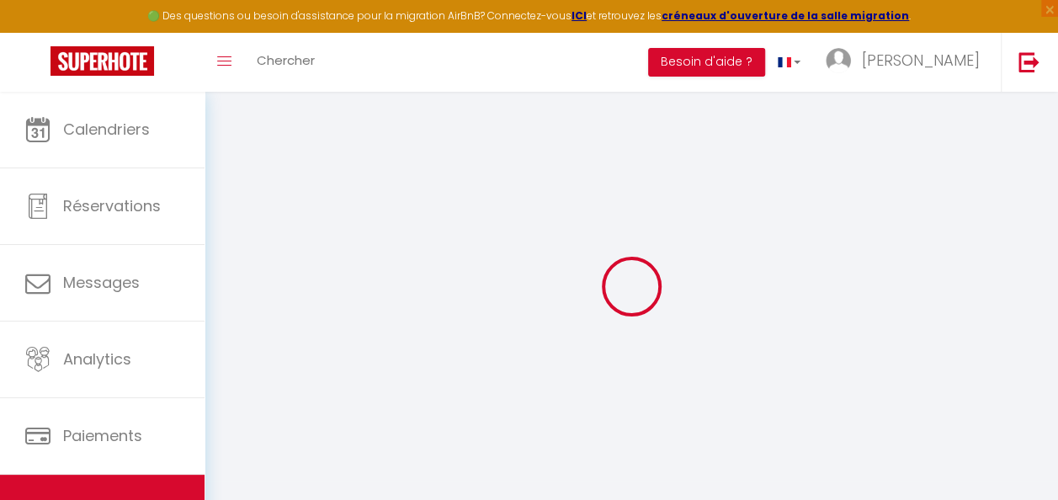
checkbox input "false"
select select
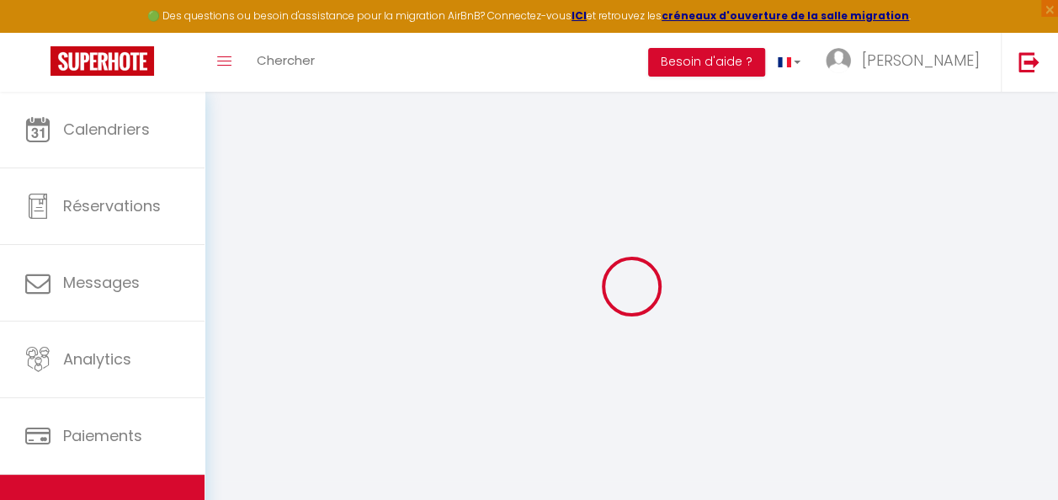
select select
checkbox input "false"
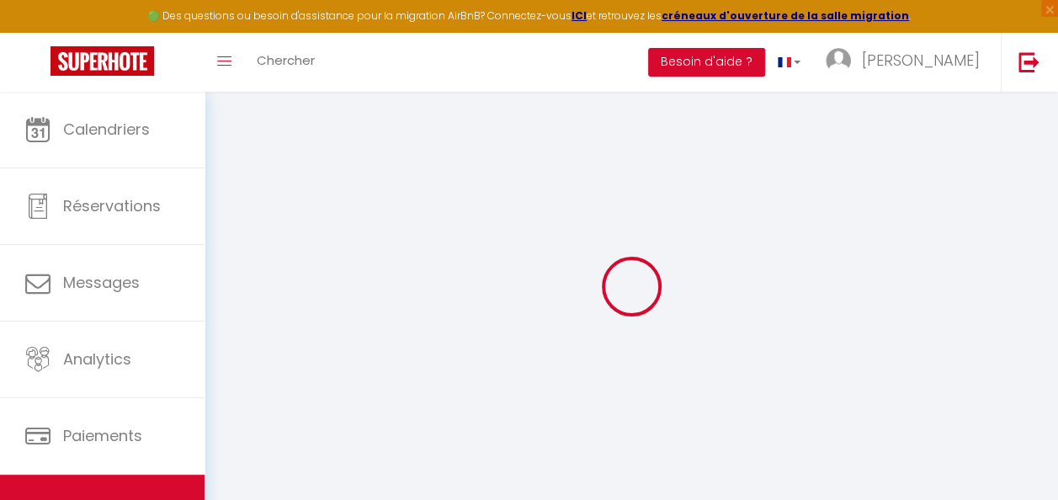
checkbox input "false"
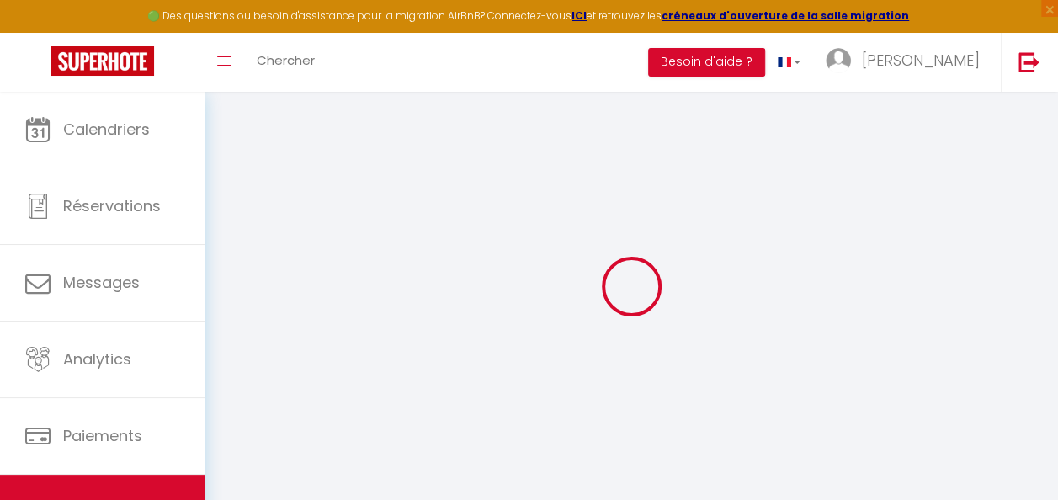
checkbox input "false"
select select "16:00"
select select "20:00"
select select "10:00"
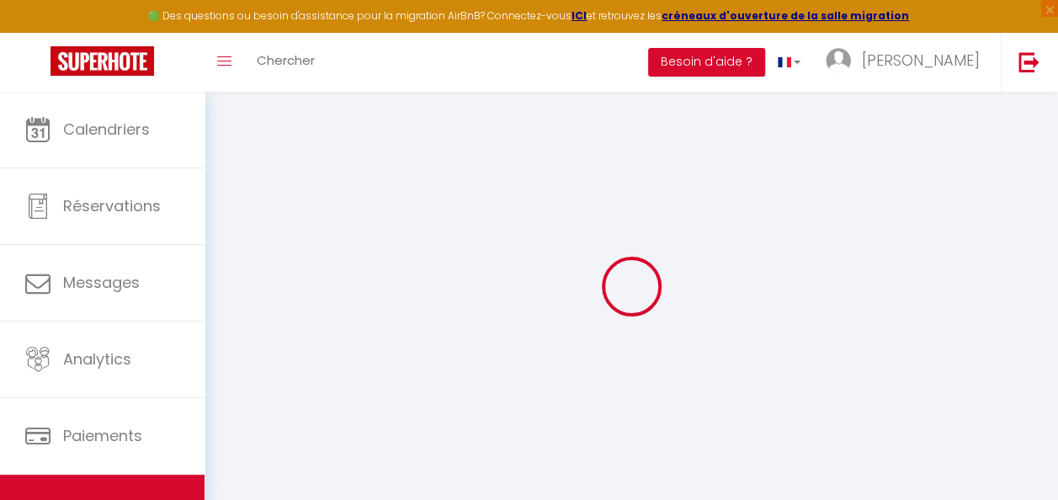
select select "30"
select select "120"
checkbox input "false"
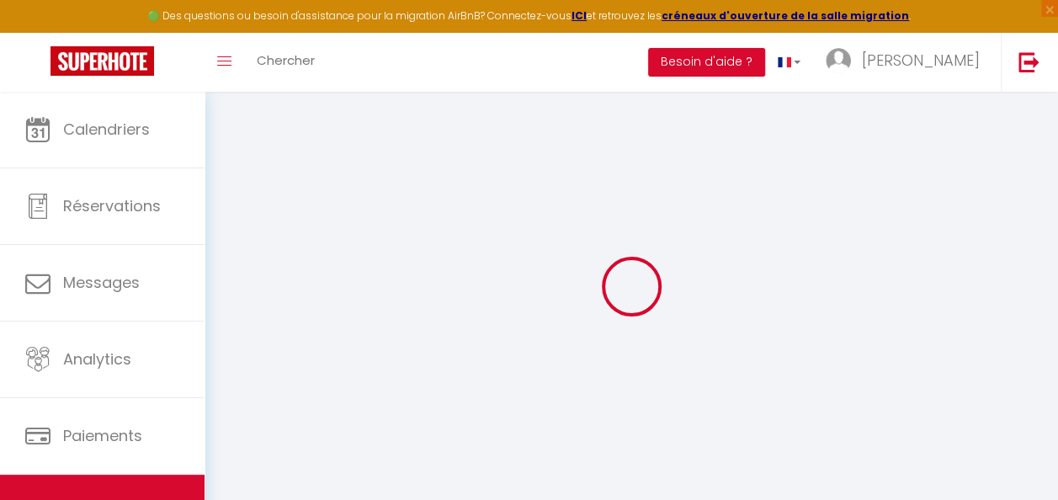
checkbox input "false"
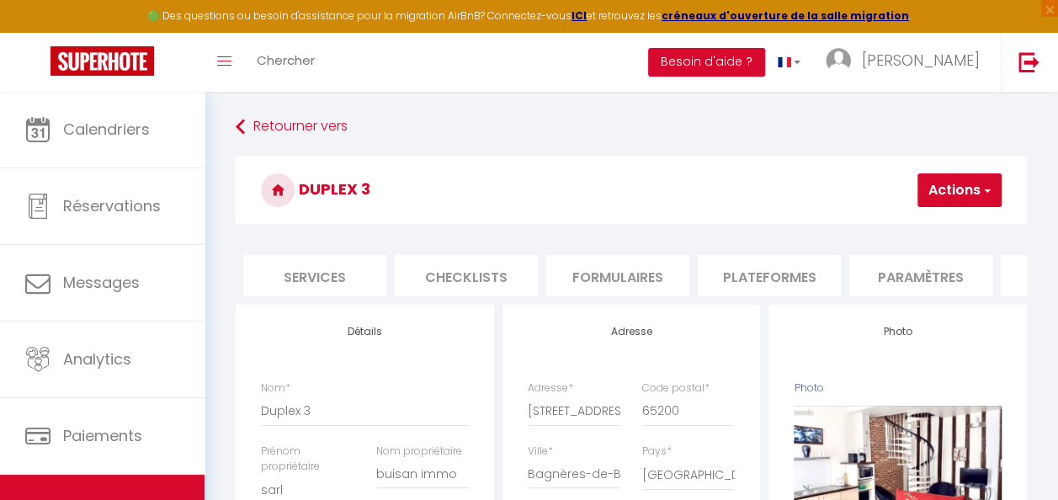
scroll to position [0, 724]
click at [504, 289] on li "Plateformes" at bounding box center [492, 275] width 143 height 41
select select
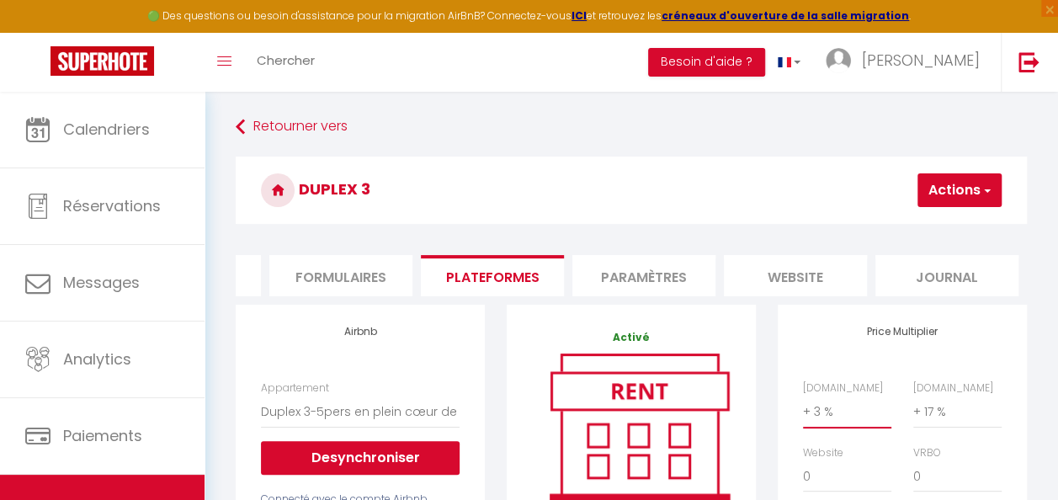
click at [826, 428] on select "0 + 1 % + 2 % + 3 % + 4 % + 5 % + 6 % + 7 % + 8 % + 9 %" at bounding box center [847, 412] width 88 height 32
select select "+ 22 %"
click at [803, 408] on select "0 + 1 % + 2 % + 3 % + 4 % + 5 % + 6 % + 7 % + 8 % + 9 %" at bounding box center [847, 412] width 88 height 32
select select
click at [934, 422] on select "0 + 1 % + 2 % + 3 % + 4 % + 5 % + 6 % + 7 % + 8 % + 9 %" at bounding box center [957, 412] width 88 height 32
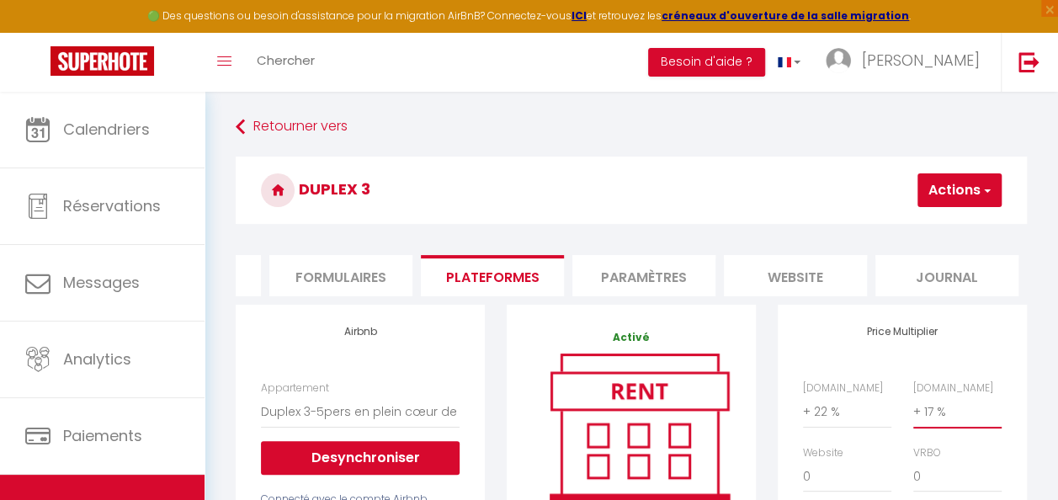
select select "+ 20 %"
click at [913, 408] on select "0 + 1 % + 2 % + 3 % + 4 % + 5 % + 6 % + 7 % + 8 % + 9 %" at bounding box center [957, 412] width 88 height 32
select select
click at [969, 206] on button "Actions" at bounding box center [960, 190] width 84 height 34
click at [931, 233] on link "Enregistrer" at bounding box center [934, 227] width 133 height 22
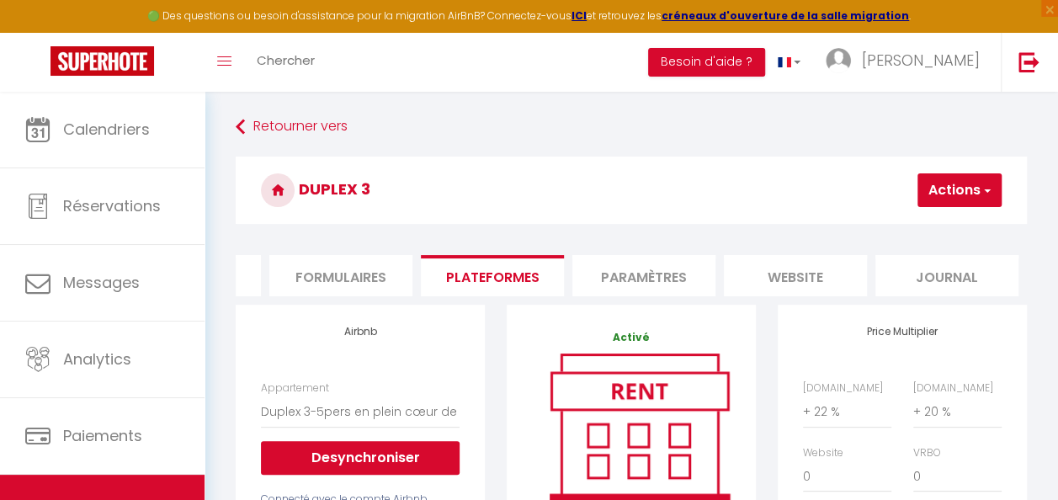
select select "-1"
select select "EUR"
select select
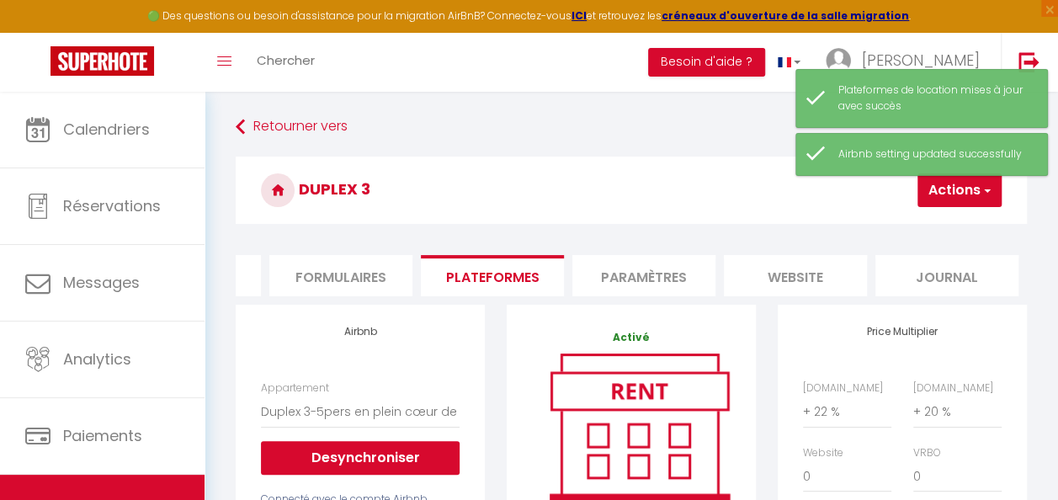
scroll to position [89, 0]
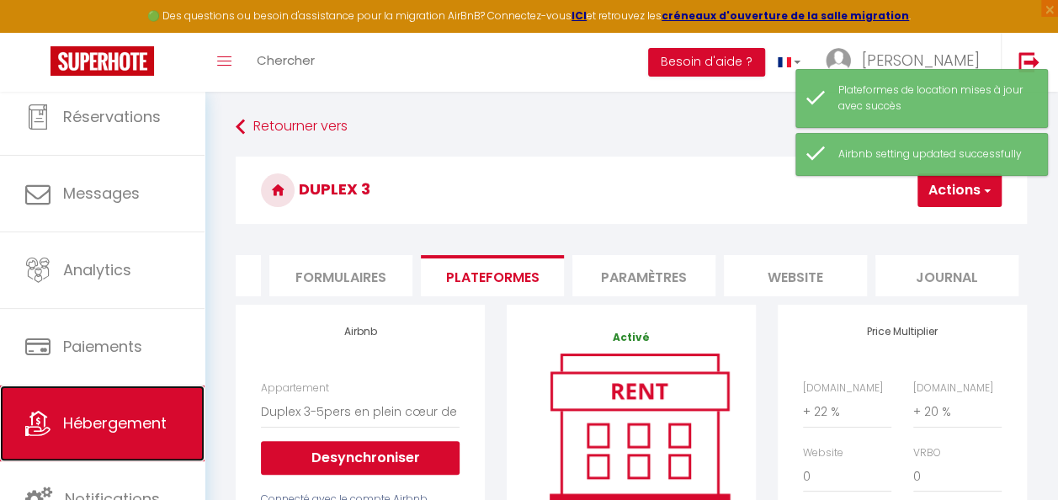
click at [128, 425] on span "Hébergement" at bounding box center [115, 422] width 104 height 21
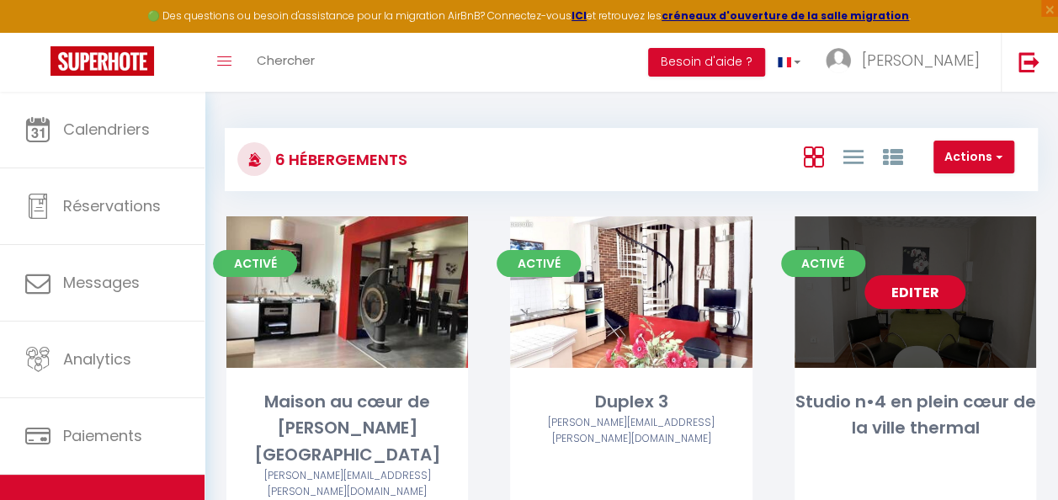
click at [931, 286] on link "Editer" at bounding box center [915, 292] width 101 height 34
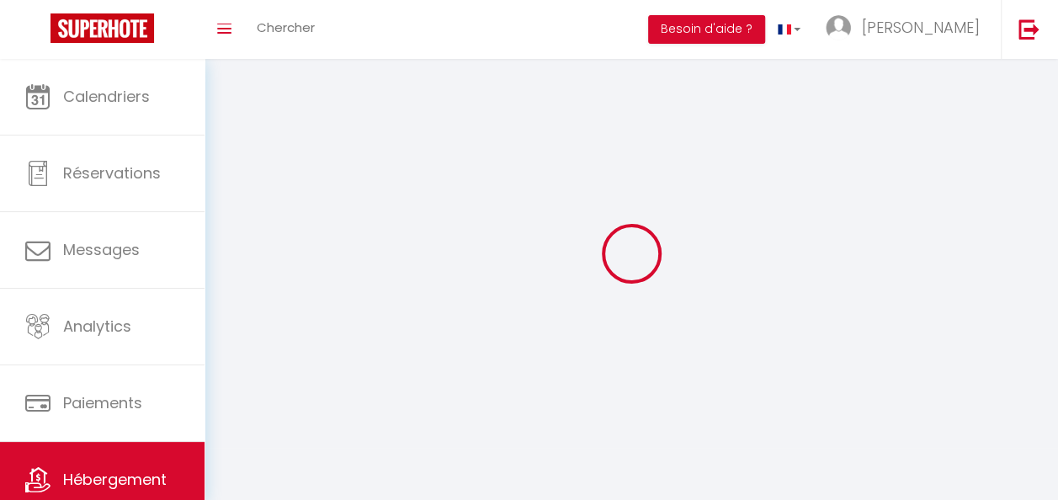
select select "1"
select select
select select "28"
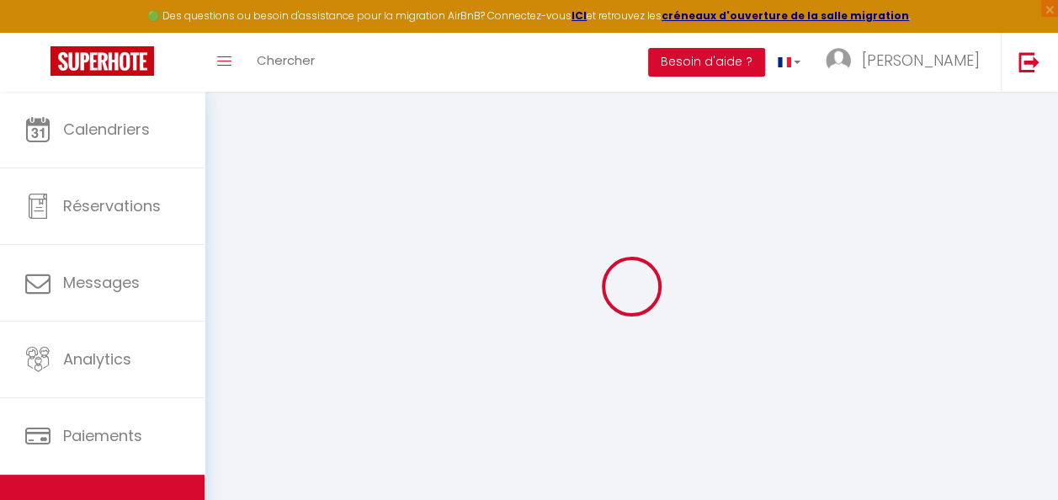
select select
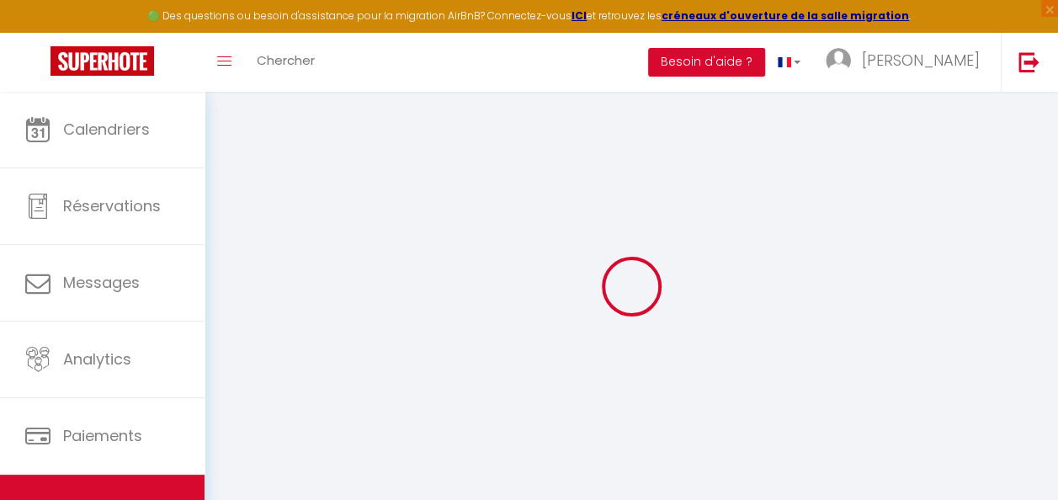
select select
checkbox input "false"
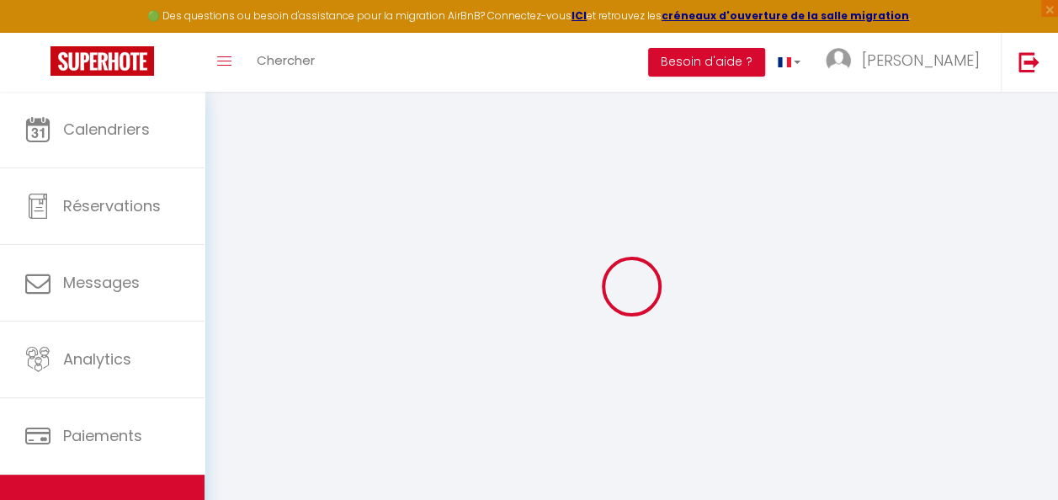
select select
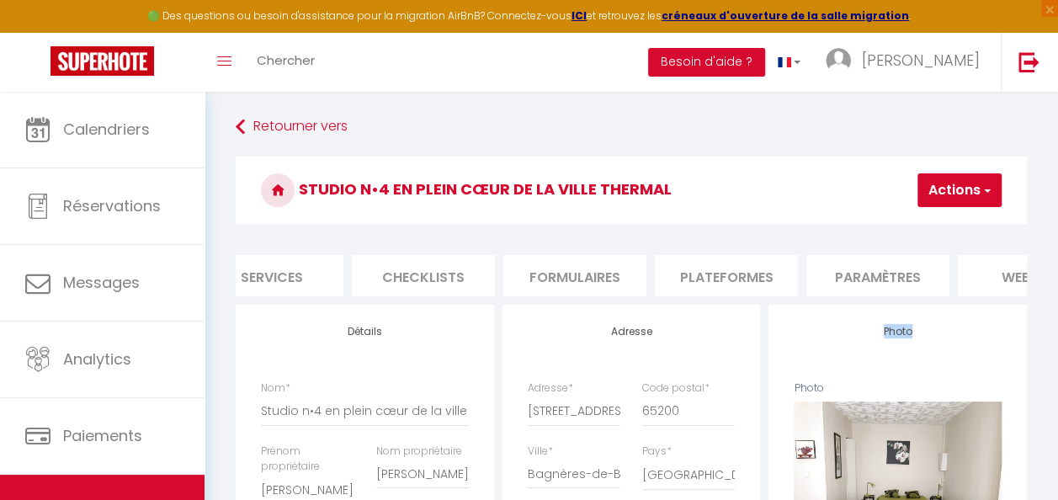
scroll to position [0, 724]
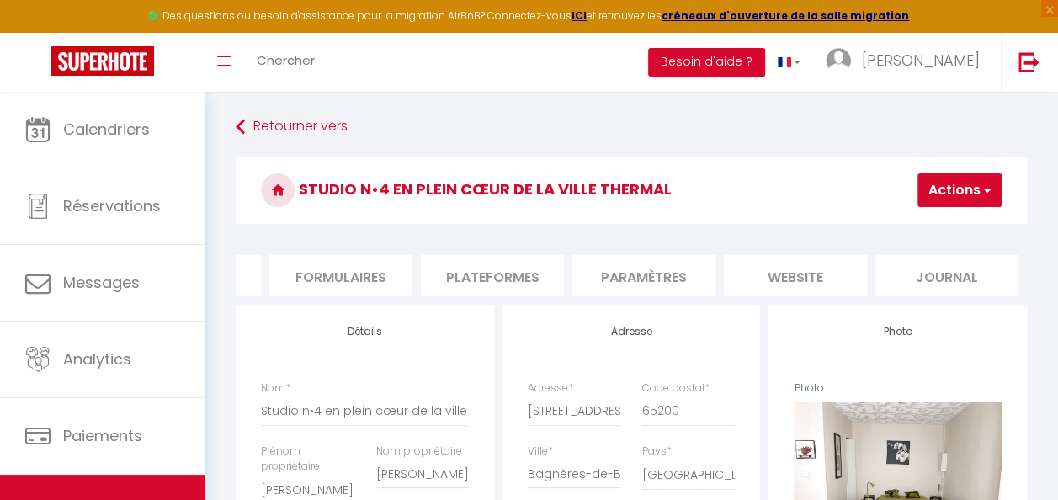
click at [648, 286] on li "Paramètres" at bounding box center [643, 275] width 143 height 41
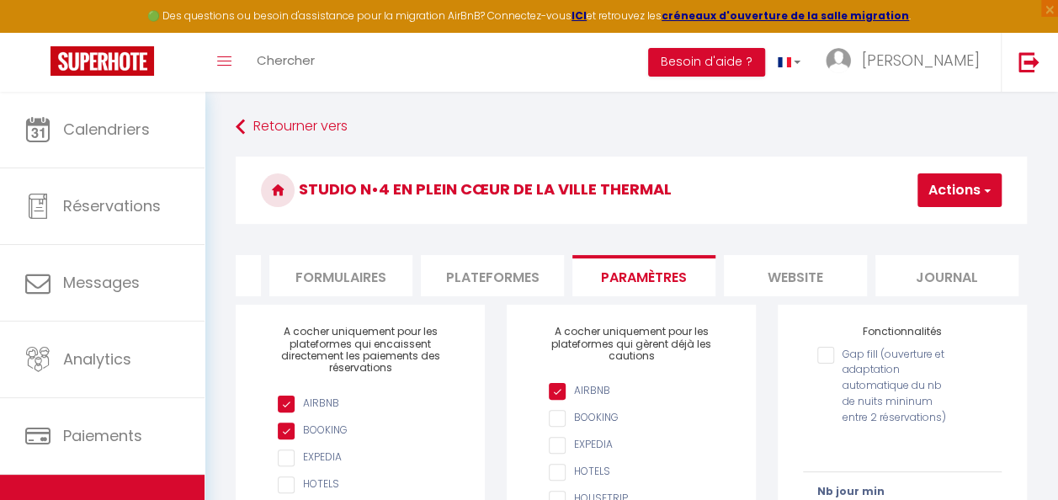
click at [503, 276] on li "Plateformes" at bounding box center [492, 275] width 143 height 41
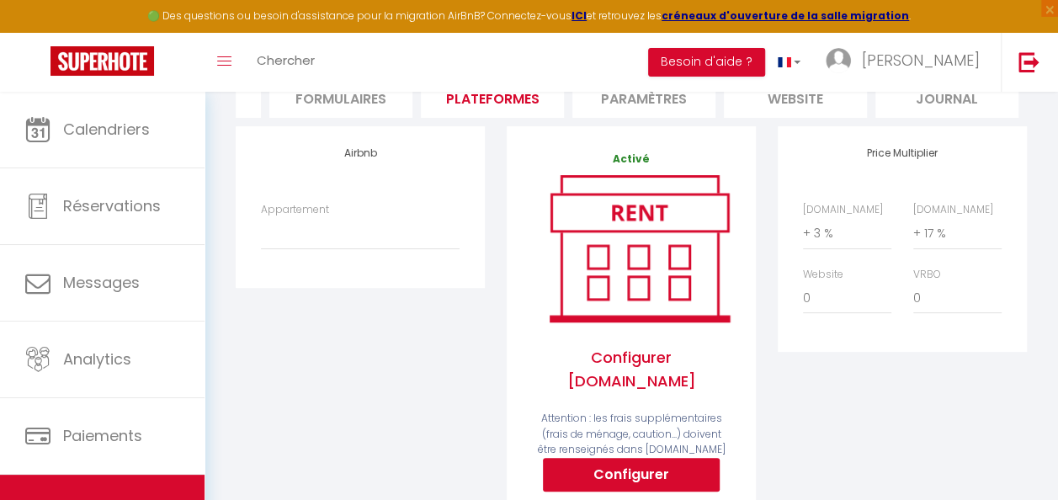
scroll to position [173, 0]
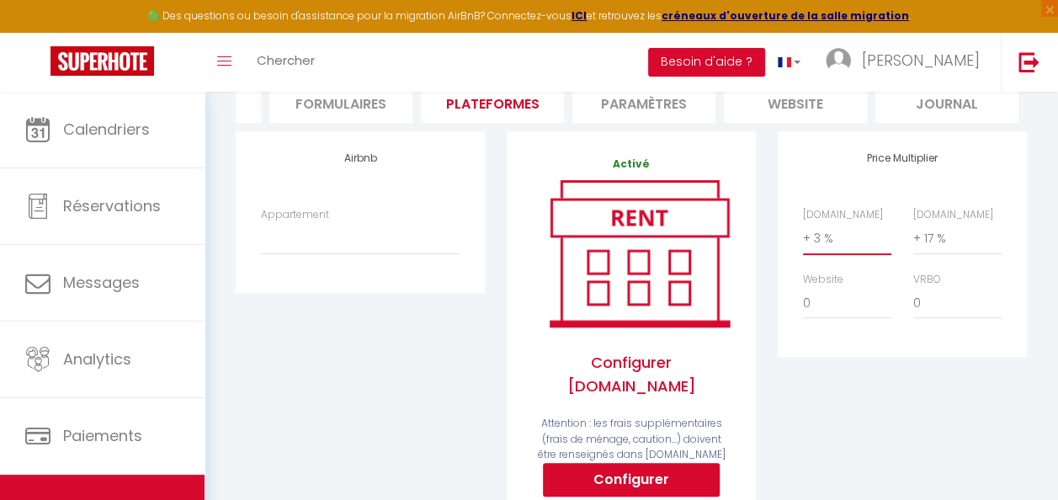
click at [817, 248] on select "0 + 1 % + 2 % + 3 % + 4 % + 5 % + 6 % + 7 % + 8 % + 9 %" at bounding box center [847, 238] width 88 height 32
click at [803, 235] on select "0 + 1 % + 2 % + 3 % + 4 % + 5 % + 6 % + 7 % + 8 % + 9 %" at bounding box center [847, 238] width 88 height 32
click at [840, 251] on select "0 + 1 % + 2 % + 3 % + 4 % + 5 % + 6 % + 7 % + 8 % + 9 %" at bounding box center [847, 238] width 88 height 32
click at [803, 235] on select "0 + 1 % + 2 % + 3 % + 4 % + 5 % + 6 % + 7 % + 8 % + 9 %" at bounding box center [847, 238] width 88 height 32
click at [936, 247] on select "0 + 1 % + 2 % + 3 % + 4 % + 5 % + 6 % + 7 % + 8 % + 9 %" at bounding box center [957, 238] width 88 height 32
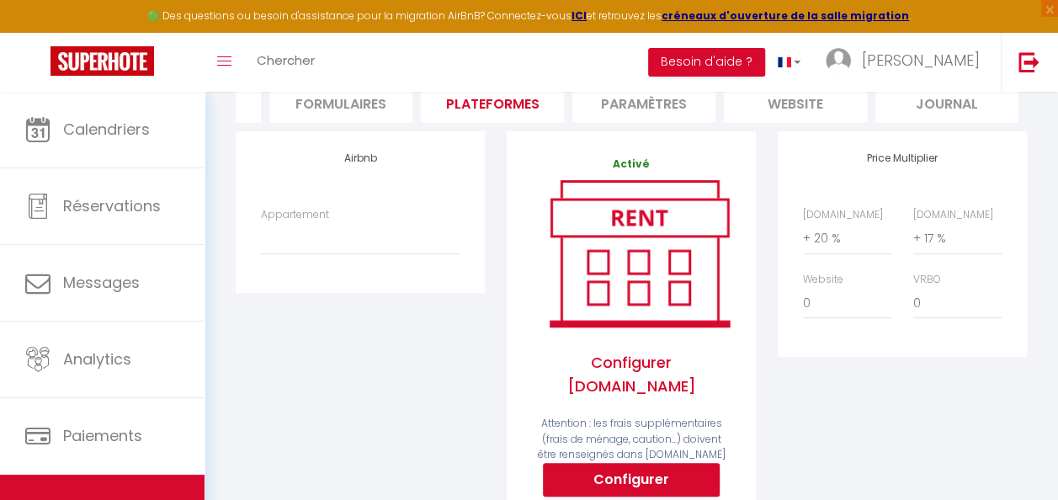
click at [840, 223] on label "Airbnb.com" at bounding box center [843, 215] width 80 height 16
click at [840, 232] on select "0 + 1 % + 2 % + 3 % + 4 % + 5 % + 6 % + 7 % + 8 % + 9 %" at bounding box center [847, 238] width 88 height 32
click at [827, 252] on select "0 + 1 % + 2 % + 3 % + 4 % + 5 % + 6 % + 7 % + 8 % + 9 %" at bounding box center [847, 238] width 88 height 32
click at [803, 235] on select "0 + 1 % + 2 % + 3 % + 4 % + 5 % + 6 % + 7 % + 8 % + 9 %" at bounding box center [847, 238] width 88 height 32
click at [948, 254] on select "0 + 1 % + 2 % + 3 % + 4 % + 5 % + 6 % + 7 % + 8 % + 9 %" at bounding box center [957, 238] width 88 height 32
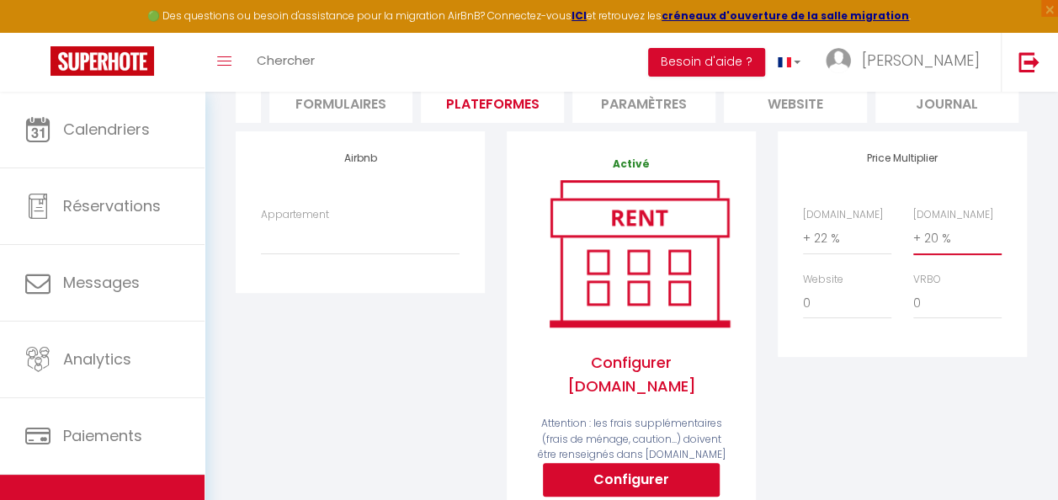
click at [913, 235] on select "0 + 1 % + 2 % + 3 % + 4 % + 5 % + 6 % + 7 % + 8 % + 9 %" at bounding box center [957, 238] width 88 height 32
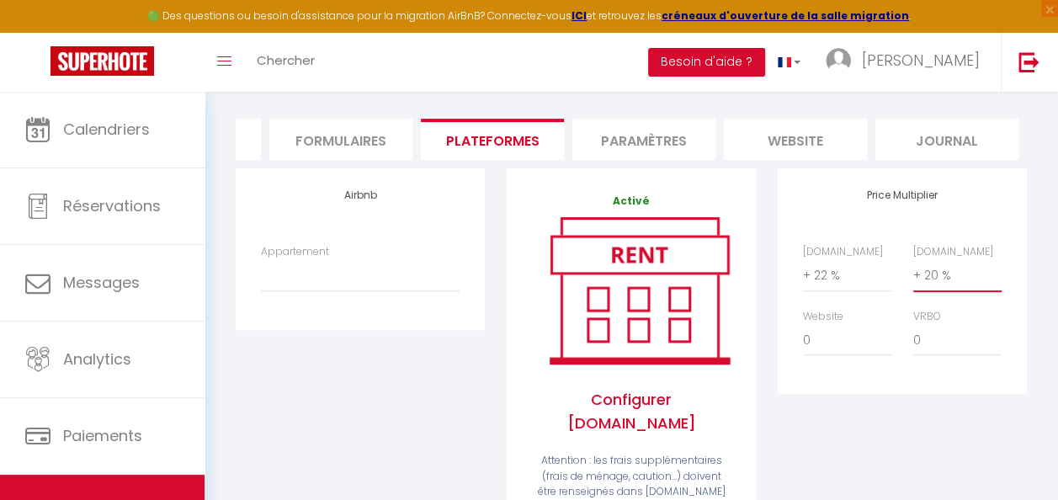
scroll to position [98, 0]
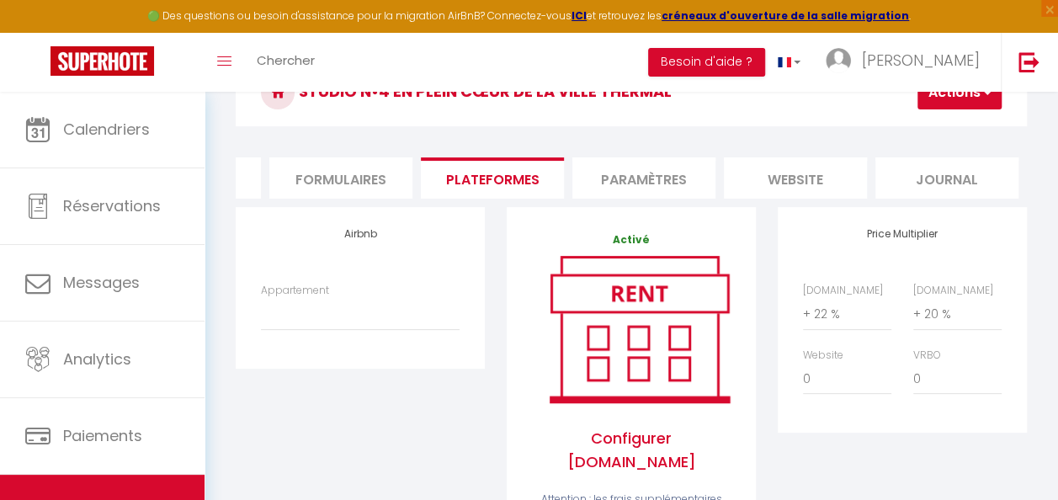
click at [970, 92] on button "Actions" at bounding box center [960, 93] width 84 height 34
click at [953, 121] on link "Enregistrer" at bounding box center [934, 130] width 133 height 22
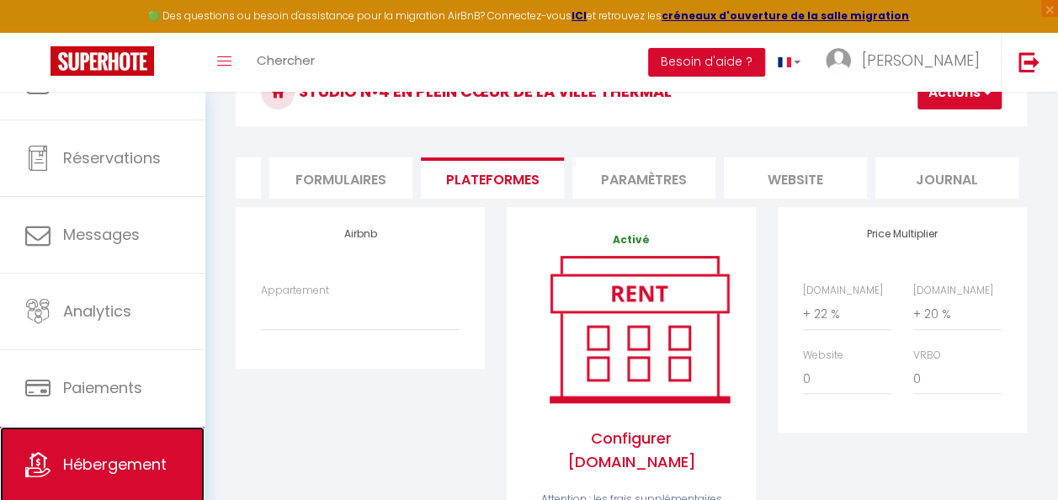
click at [138, 445] on link "Hébergement" at bounding box center [102, 465] width 205 height 76
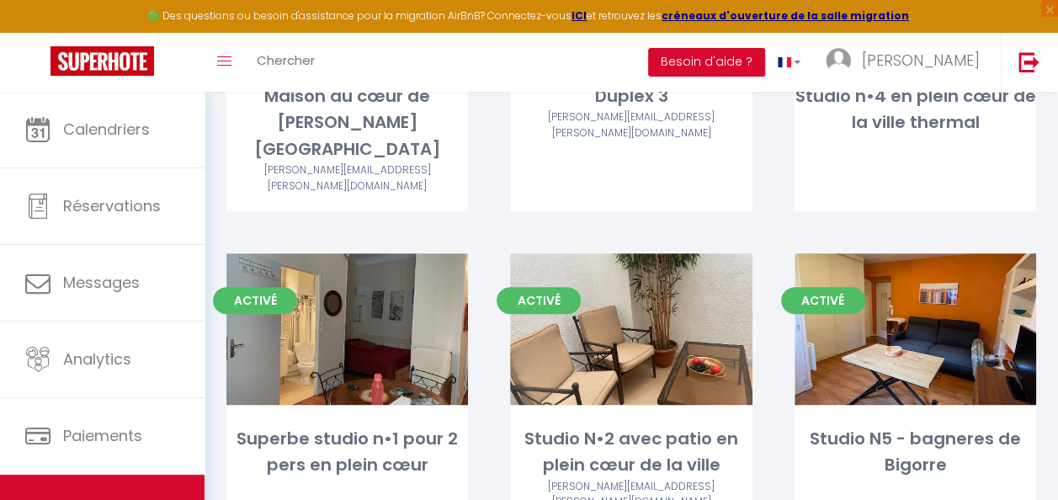
scroll to position [311, 0]
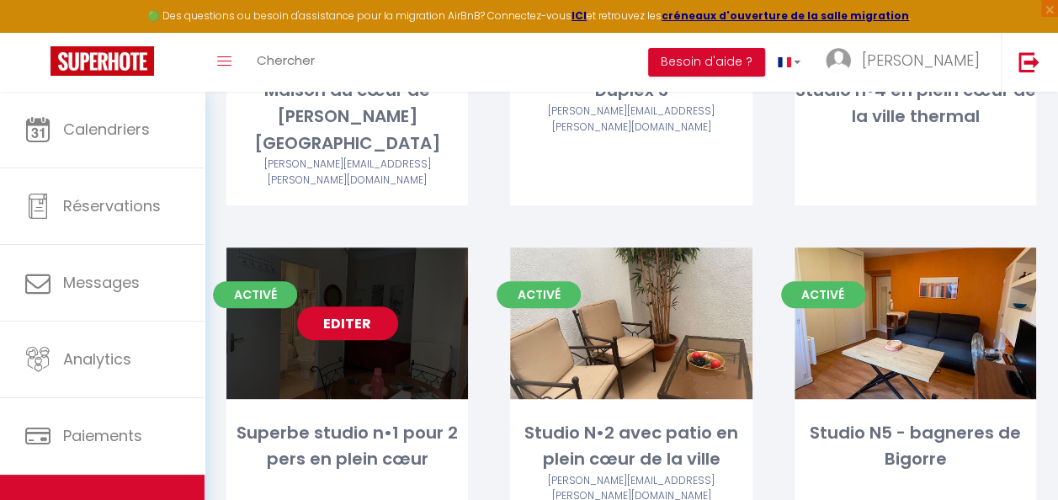
click at [330, 306] on link "Editer" at bounding box center [347, 323] width 101 height 34
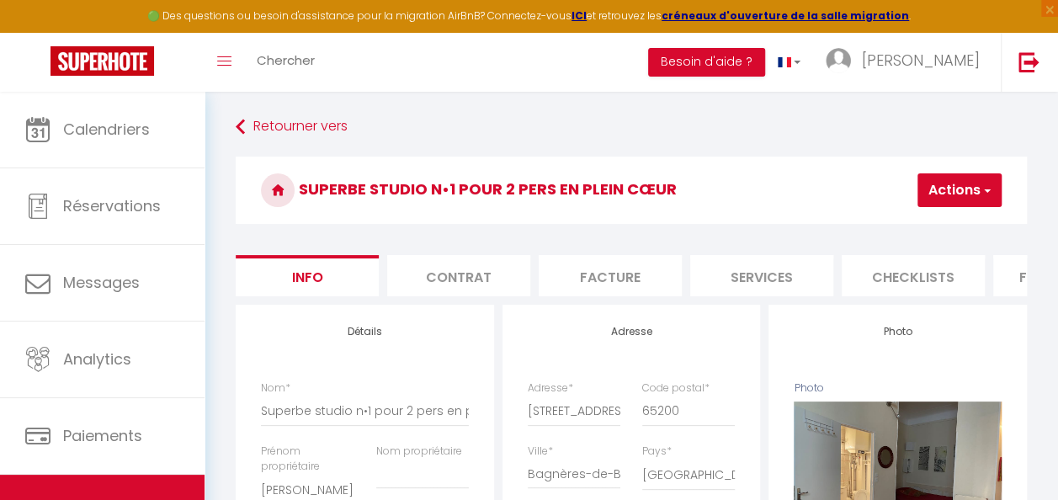
click at [987, 190] on span "button" at bounding box center [986, 190] width 11 height 17
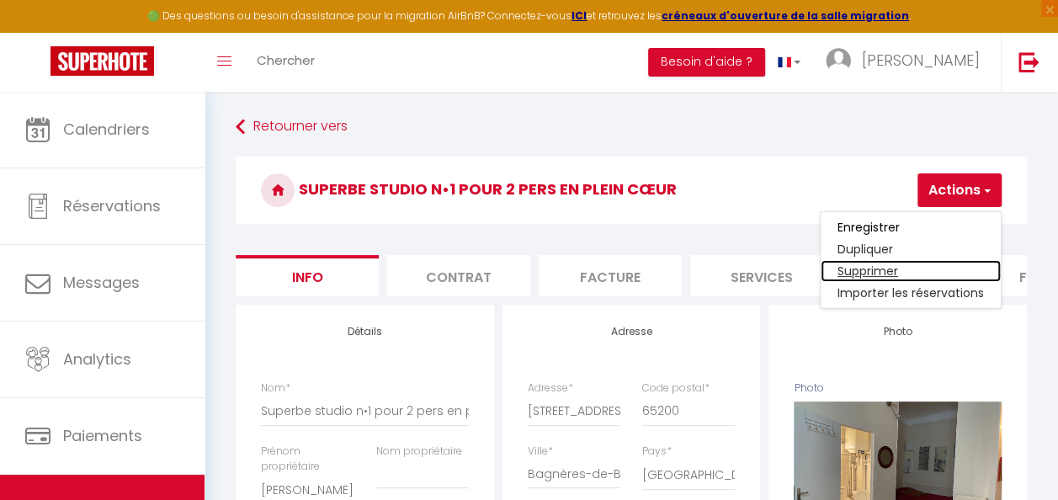
click at [897, 271] on link "Supprimer" at bounding box center [911, 271] width 180 height 22
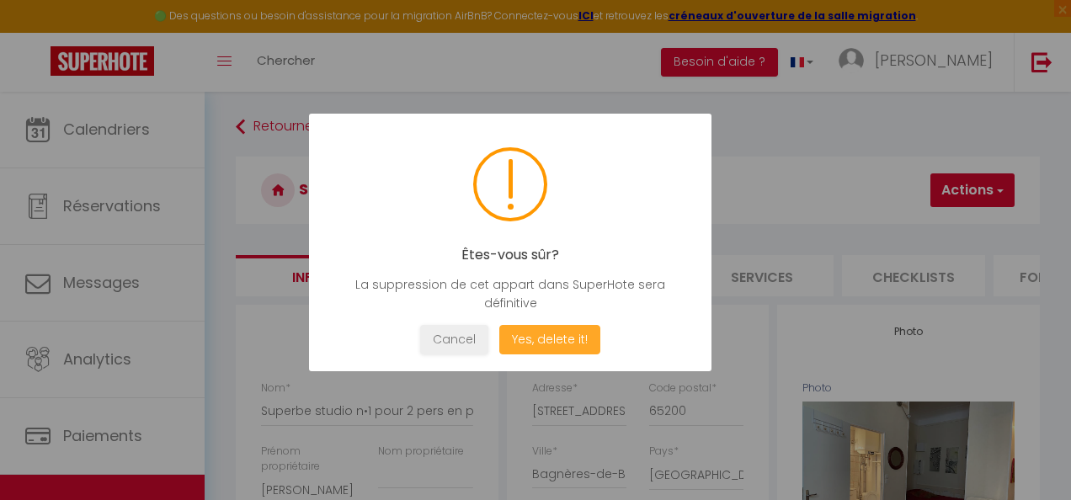
click at [519, 337] on button "Yes, delete it!" at bounding box center [549, 339] width 101 height 29
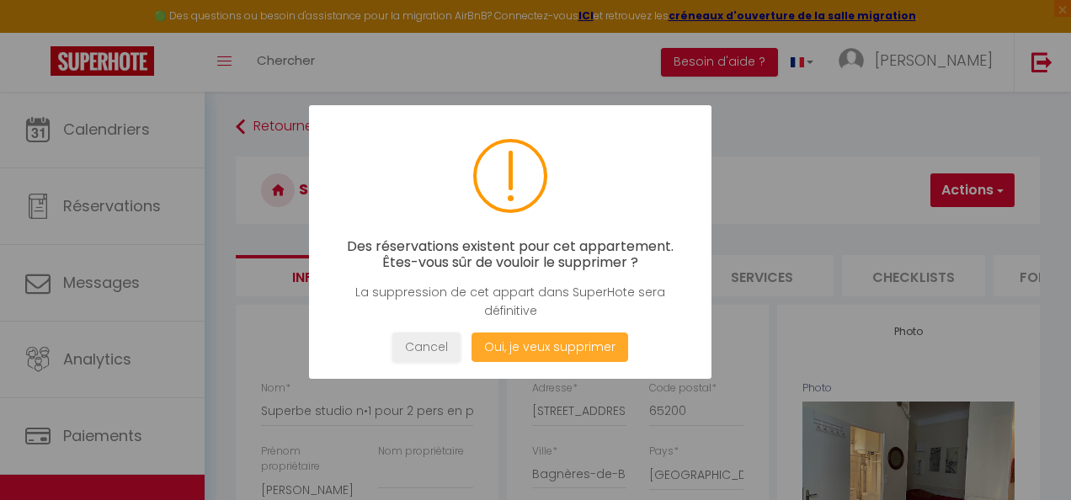
click at [525, 349] on button "Oui, je veux supprimer" at bounding box center [549, 347] width 157 height 29
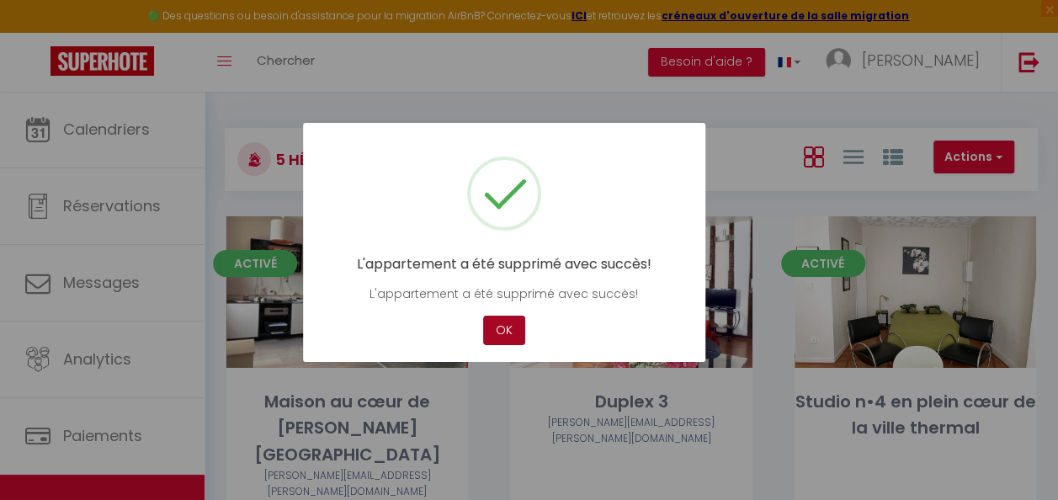
click at [505, 323] on button "OK" at bounding box center [504, 330] width 42 height 29
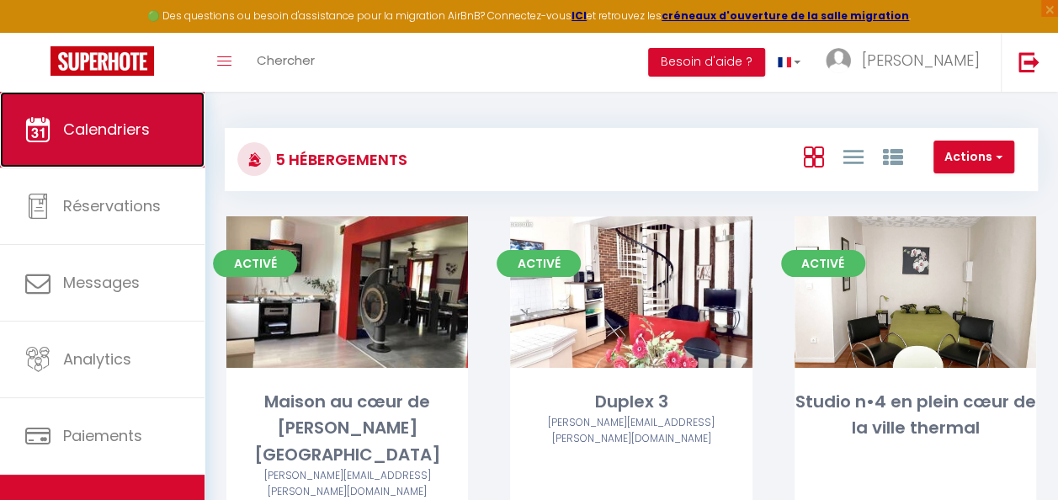
click at [142, 136] on span "Calendriers" at bounding box center [106, 129] width 87 height 21
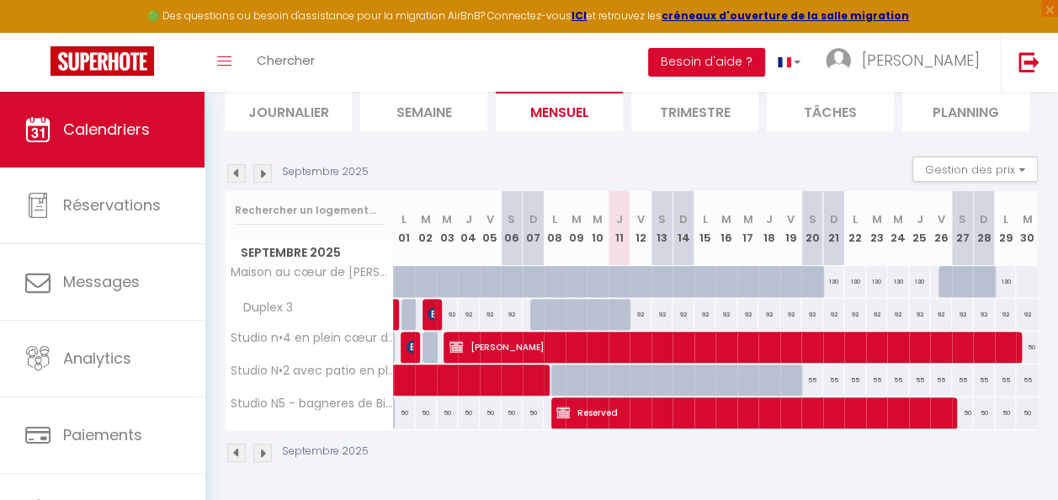
scroll to position [9, 0]
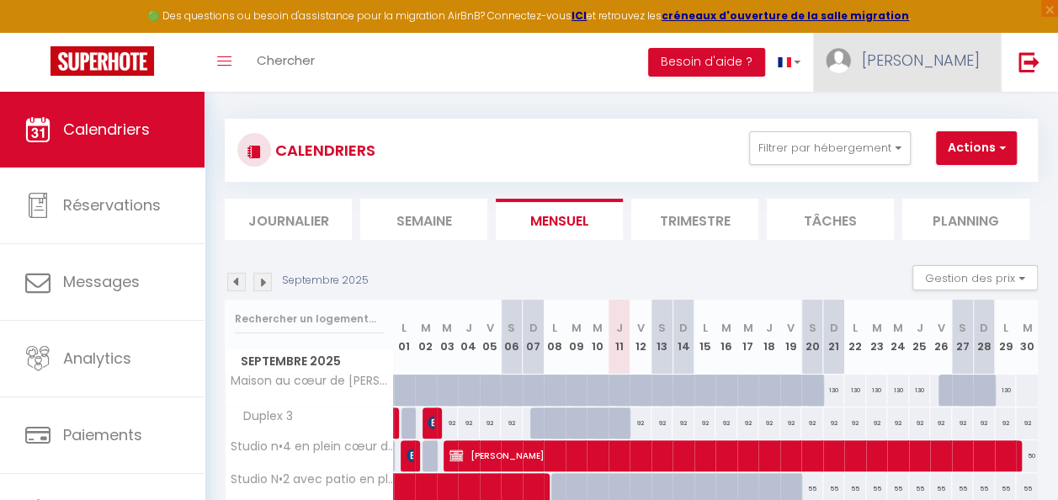
click at [953, 41] on link "[PERSON_NAME]" at bounding box center [907, 62] width 188 height 59
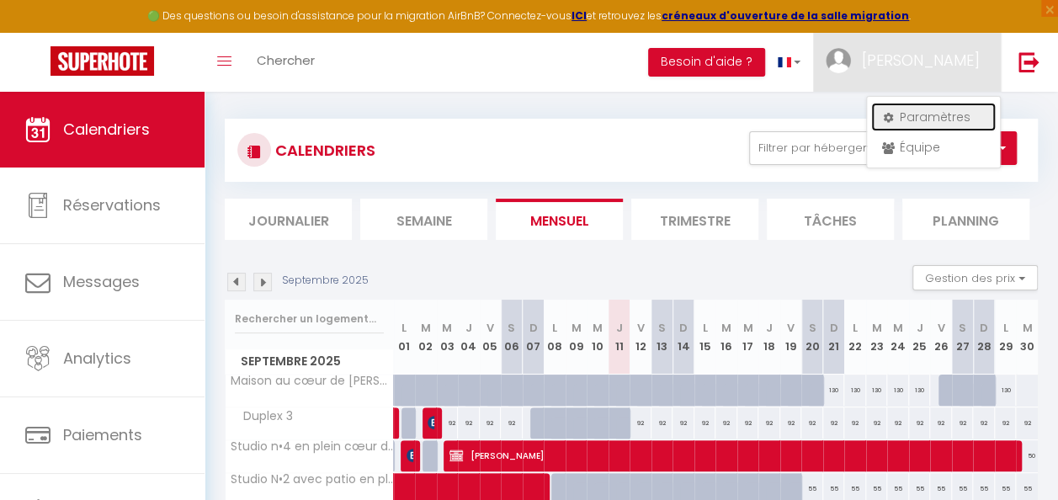
click at [904, 120] on link "Paramètres" at bounding box center [933, 117] width 125 height 29
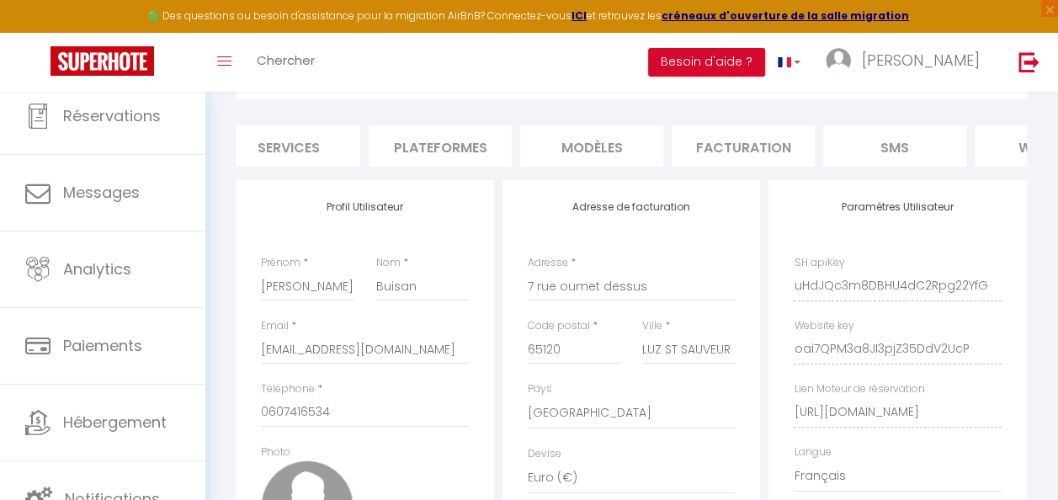
scroll to position [0, 167]
click at [425, 161] on li "Plateformes" at bounding box center [443, 145] width 143 height 41
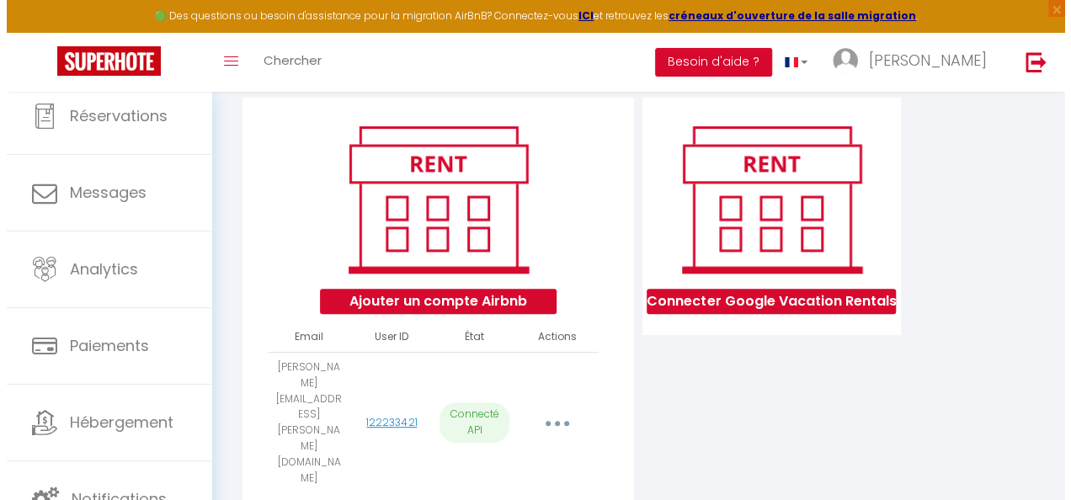
scroll to position [186, 0]
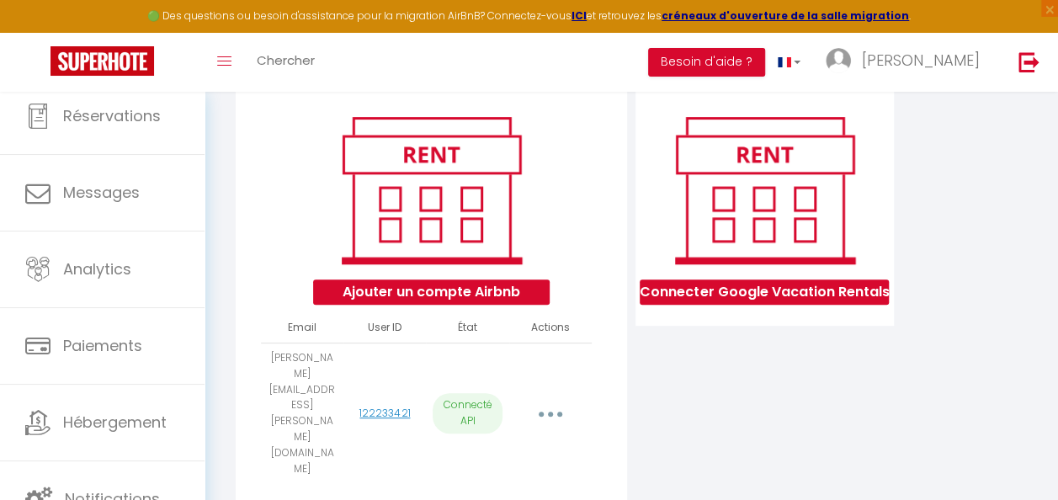
click at [547, 397] on button "button" at bounding box center [550, 413] width 45 height 32
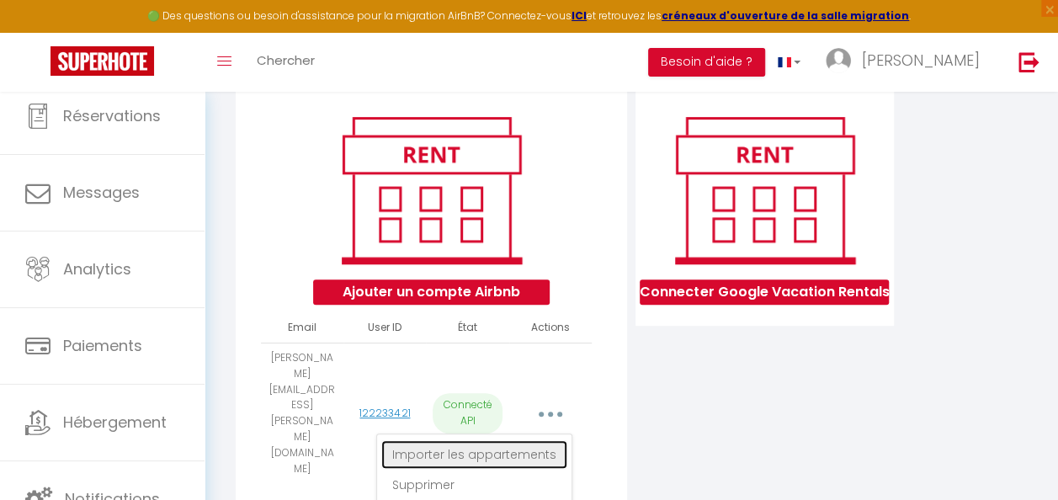
click at [539, 440] on link "Importer les appartements" at bounding box center [474, 454] width 186 height 29
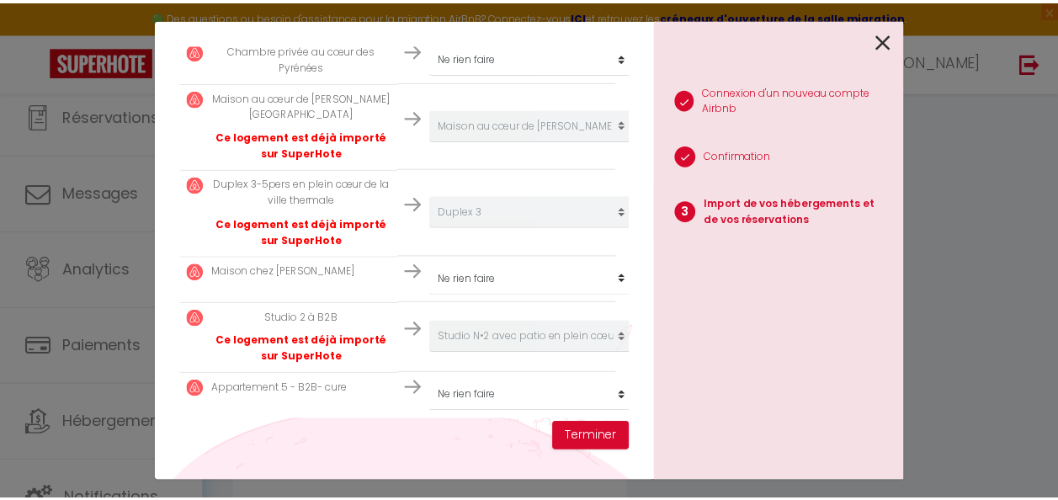
scroll to position [373, 0]
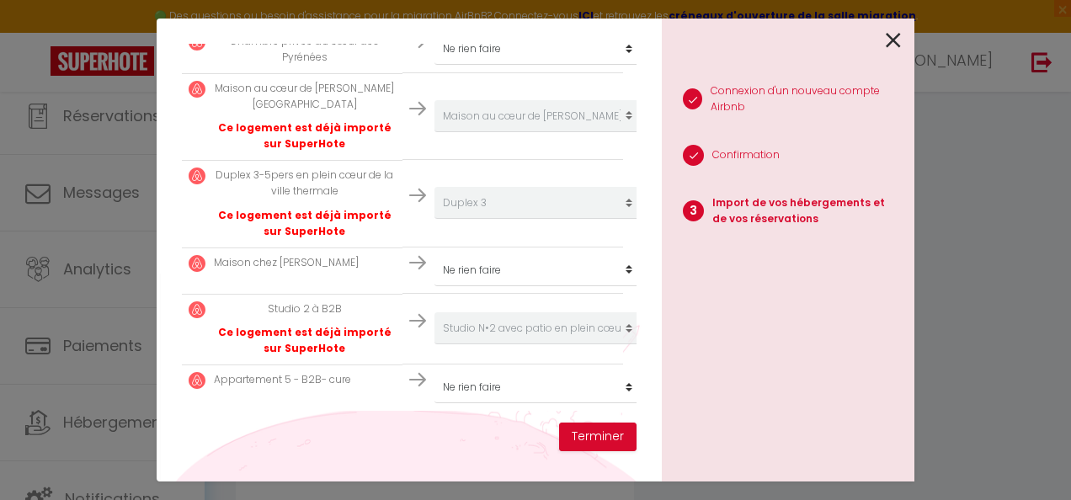
click at [887, 42] on icon at bounding box center [893, 40] width 15 height 25
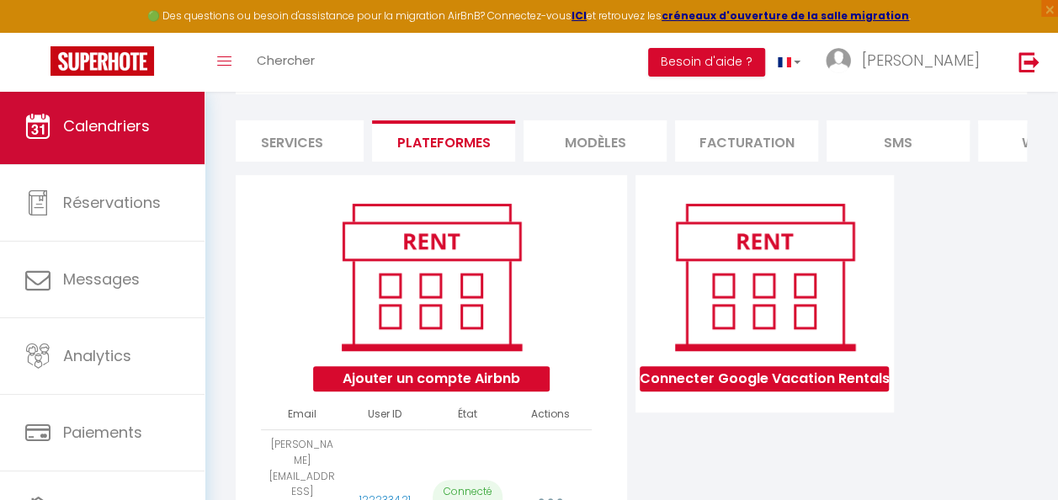
scroll to position [3, 0]
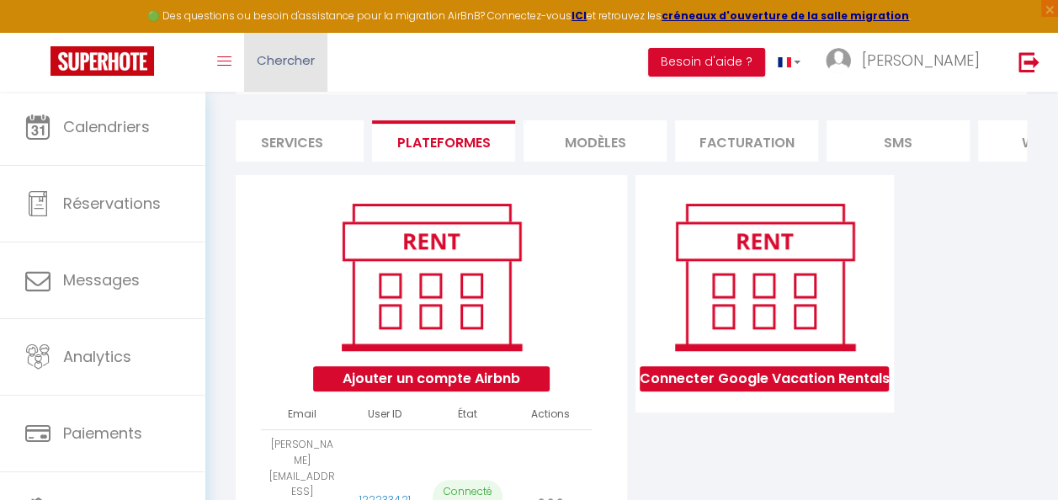
click at [286, 74] on link "Chercher" at bounding box center [285, 62] width 83 height 59
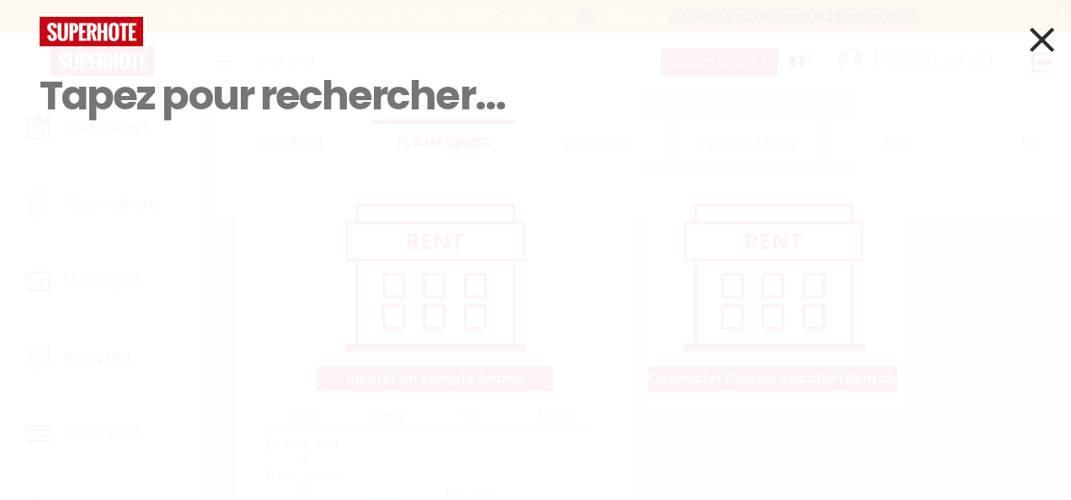
click at [1032, 40] on icon at bounding box center [1042, 40] width 24 height 42
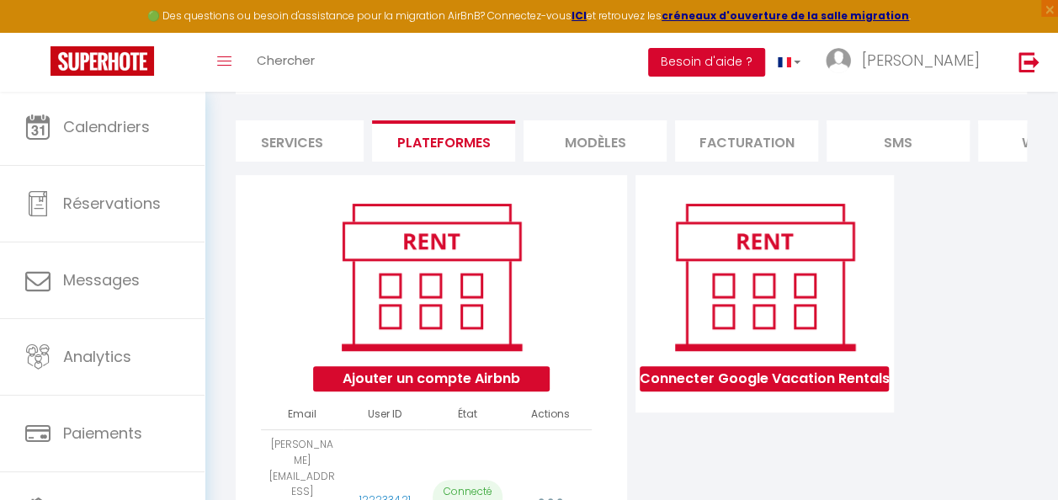
click at [765, 61] on button "Besoin d'aide ?" at bounding box center [706, 62] width 117 height 29
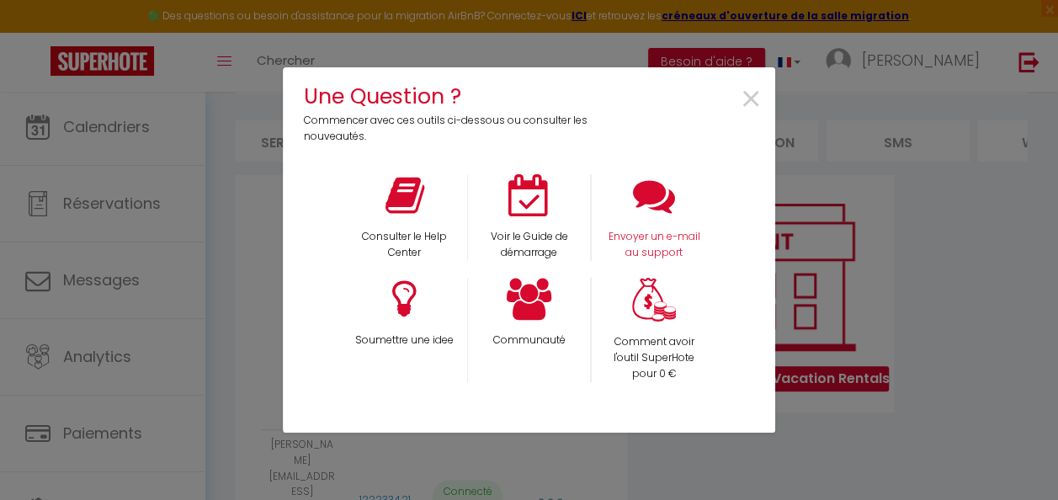
click at [646, 226] on div "Envoyer un e-mail au support" at bounding box center [653, 217] width 125 height 87
click at [641, 225] on div "Envoyer un e-mail au support" at bounding box center [653, 217] width 125 height 87
click at [648, 200] on icon at bounding box center [654, 195] width 42 height 42
click at [750, 97] on span "×" at bounding box center [751, 99] width 23 height 53
